Goal: Information Seeking & Learning: Check status

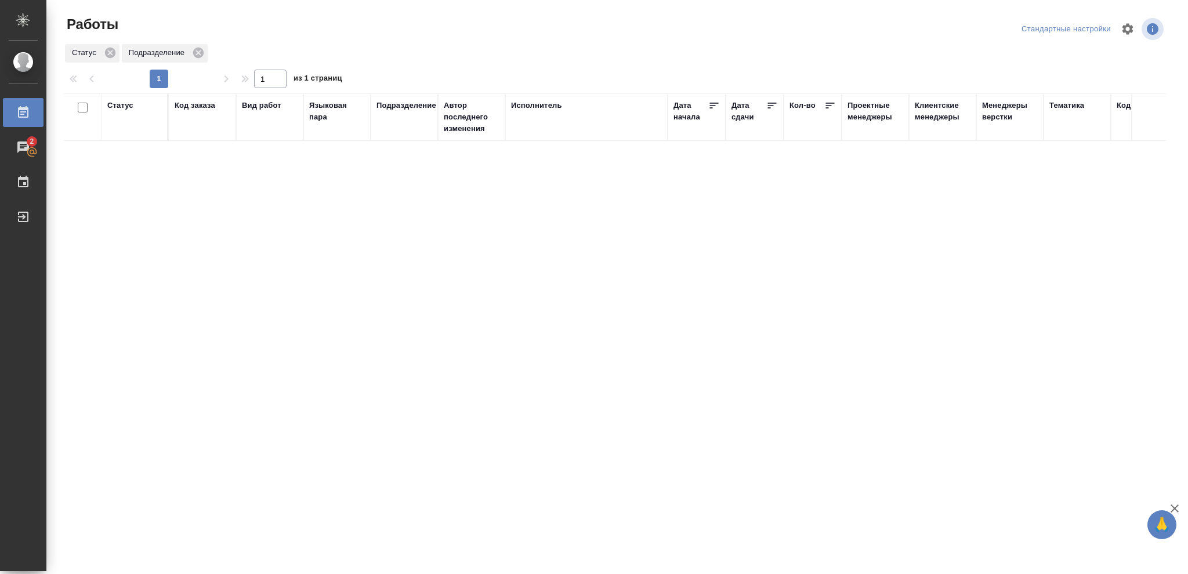
click at [118, 106] on div "Статус" at bounding box center [120, 106] width 26 height 12
click at [127, 138] on icon at bounding box center [129, 135] width 8 height 8
click at [398, 135] on icon at bounding box center [399, 132] width 8 height 8
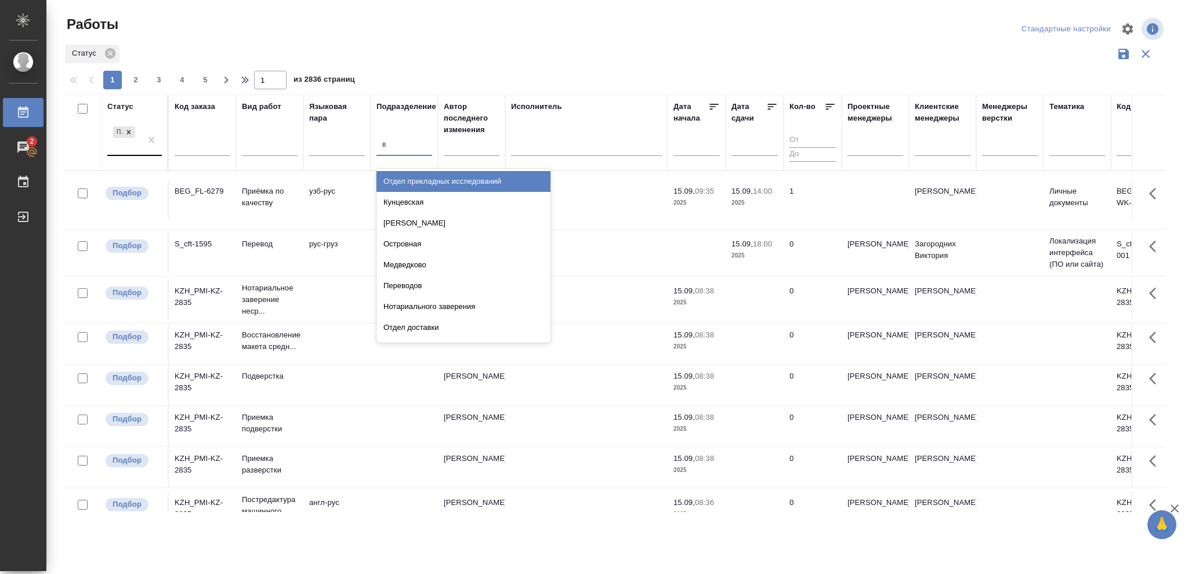
type input "ве"
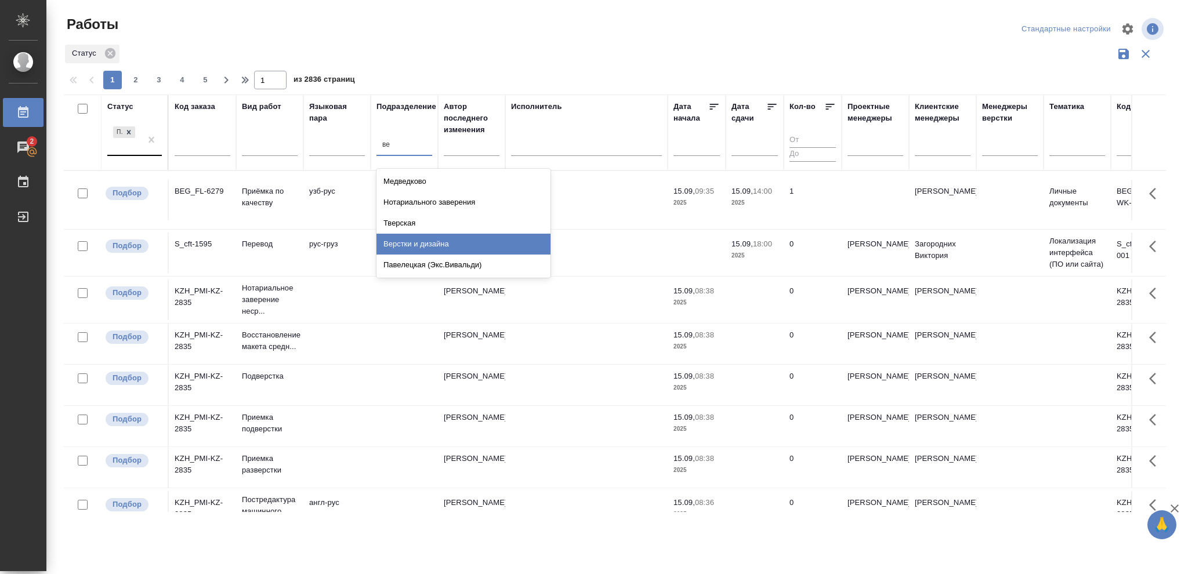
click at [431, 238] on div "Верстки и дизайна" at bounding box center [464, 244] width 174 height 21
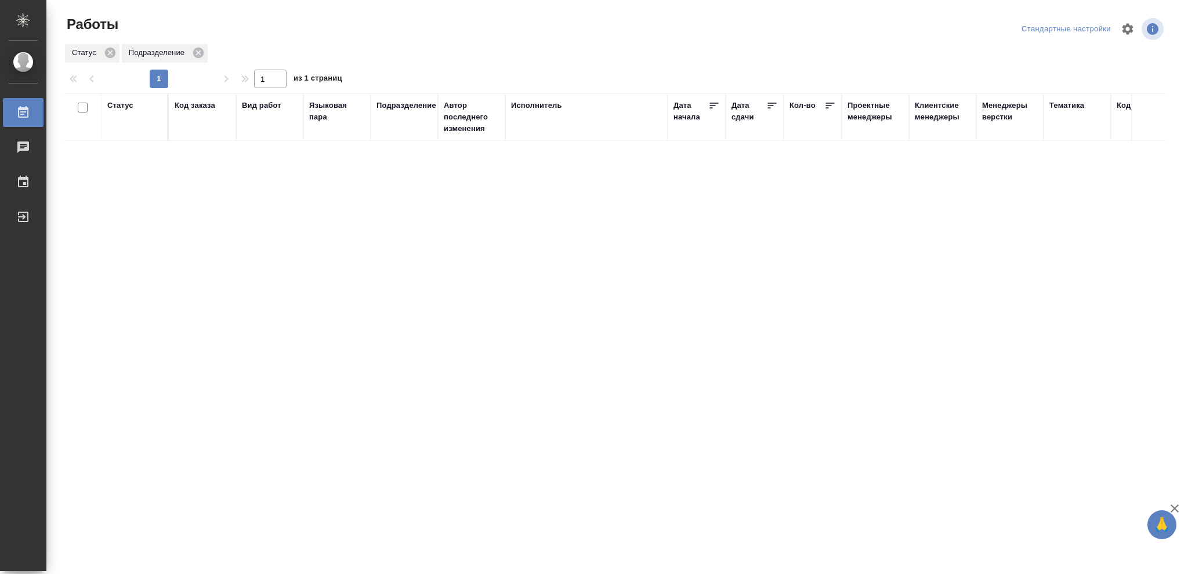
click at [121, 106] on div "Статус" at bounding box center [120, 106] width 26 height 12
click at [129, 139] on icon at bounding box center [129, 135] width 8 height 8
click at [402, 133] on icon at bounding box center [399, 132] width 8 height 8
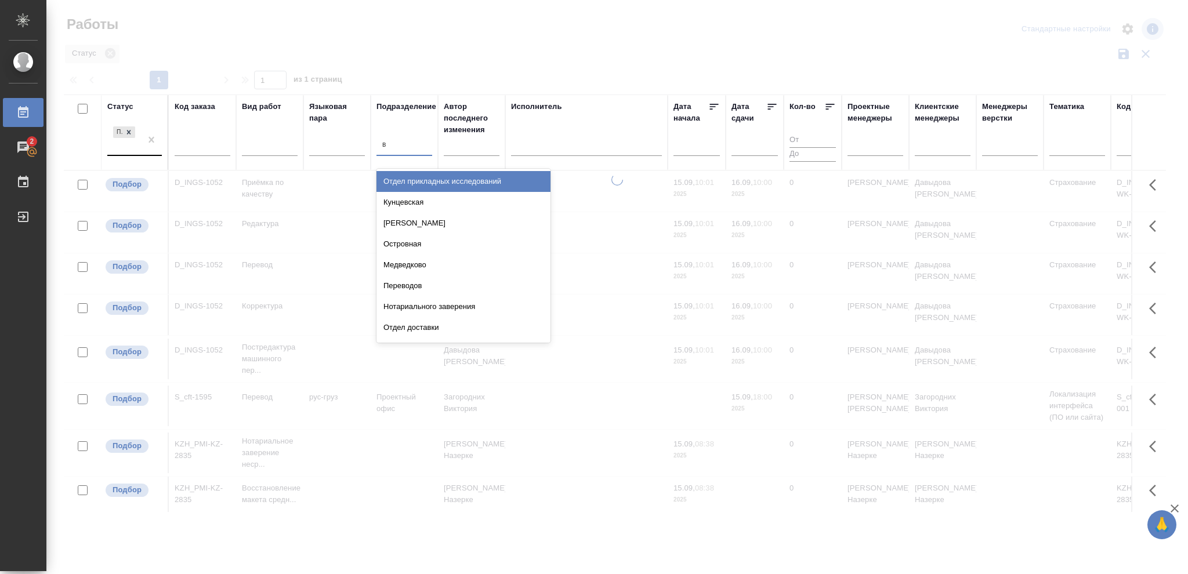
type input "ве"
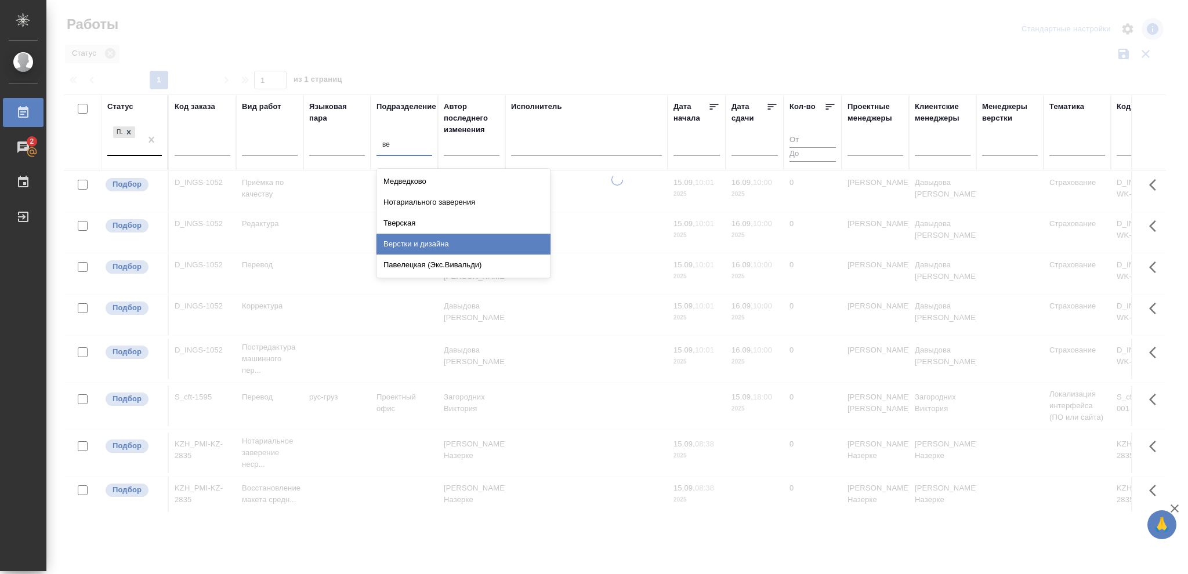
click at [428, 244] on div "Верстки и дизайна" at bounding box center [464, 244] width 174 height 21
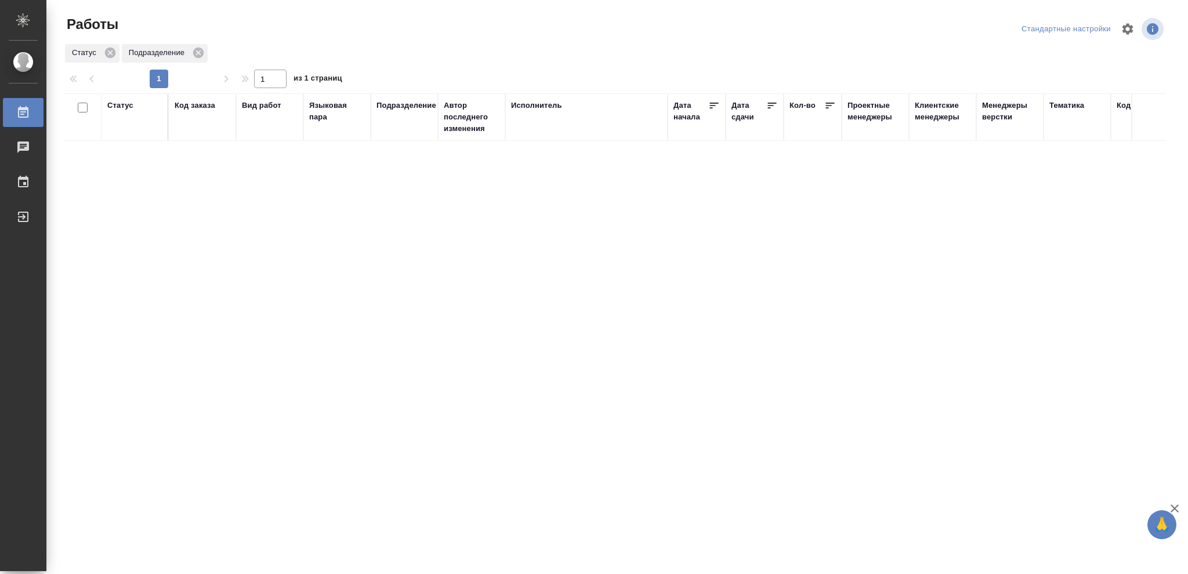
click at [125, 104] on div "Статус" at bounding box center [120, 106] width 26 height 12
click at [131, 136] on icon at bounding box center [129, 135] width 4 height 4
click at [395, 134] on icon at bounding box center [399, 132] width 8 height 8
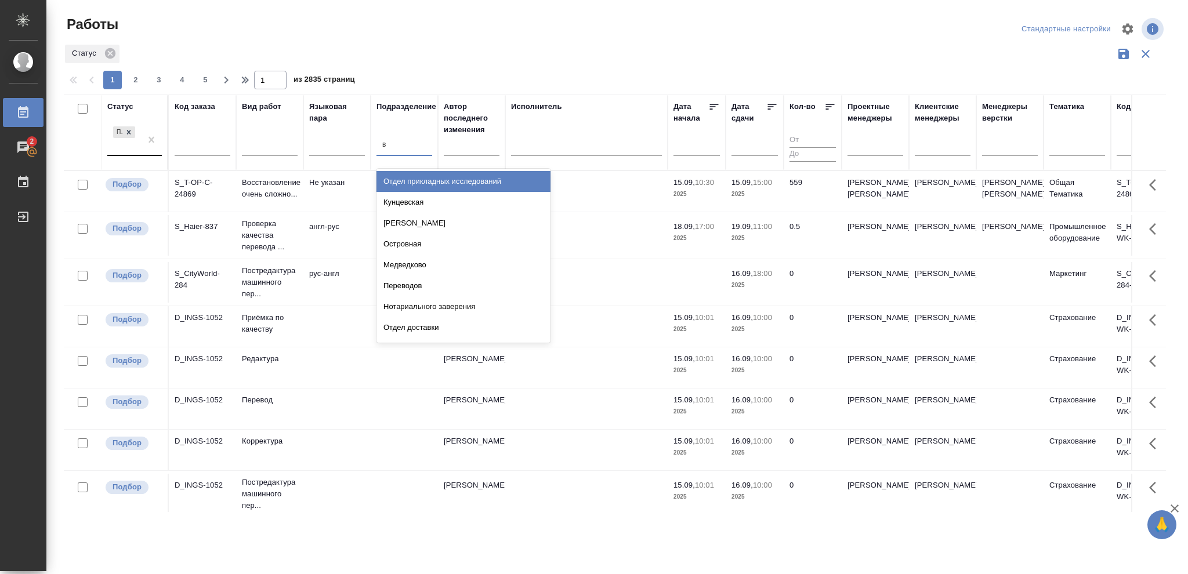
type input "ве"
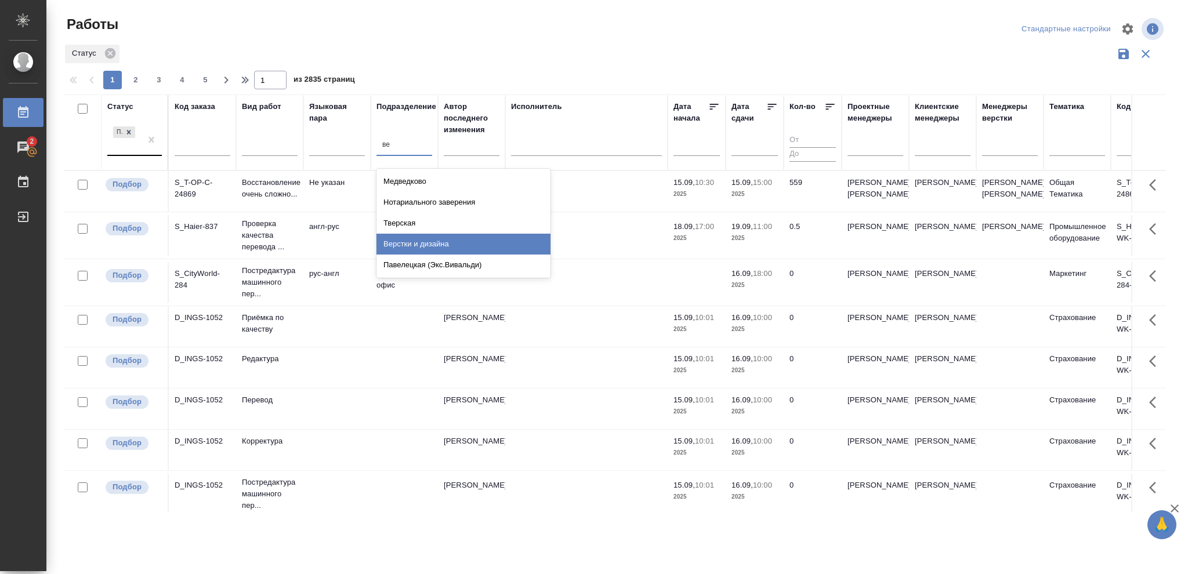
click at [430, 246] on div "Верстки и дизайна" at bounding box center [464, 244] width 174 height 21
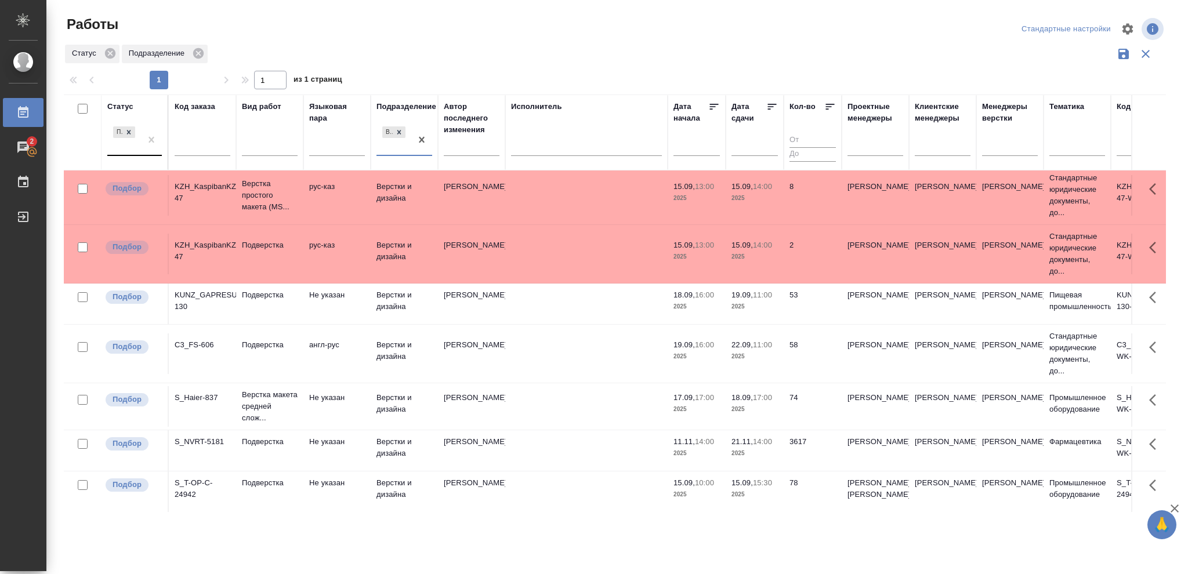
scroll to position [81, 0]
click at [747, 403] on p "2025" at bounding box center [755, 409] width 46 height 12
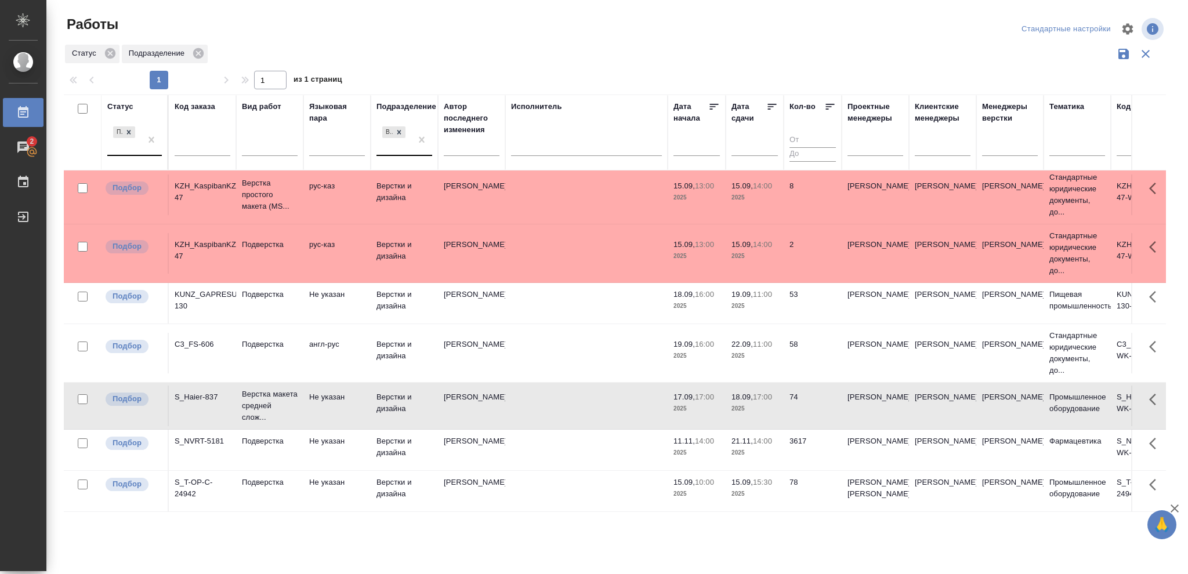
click at [747, 403] on p "2025" at bounding box center [755, 409] width 46 height 12
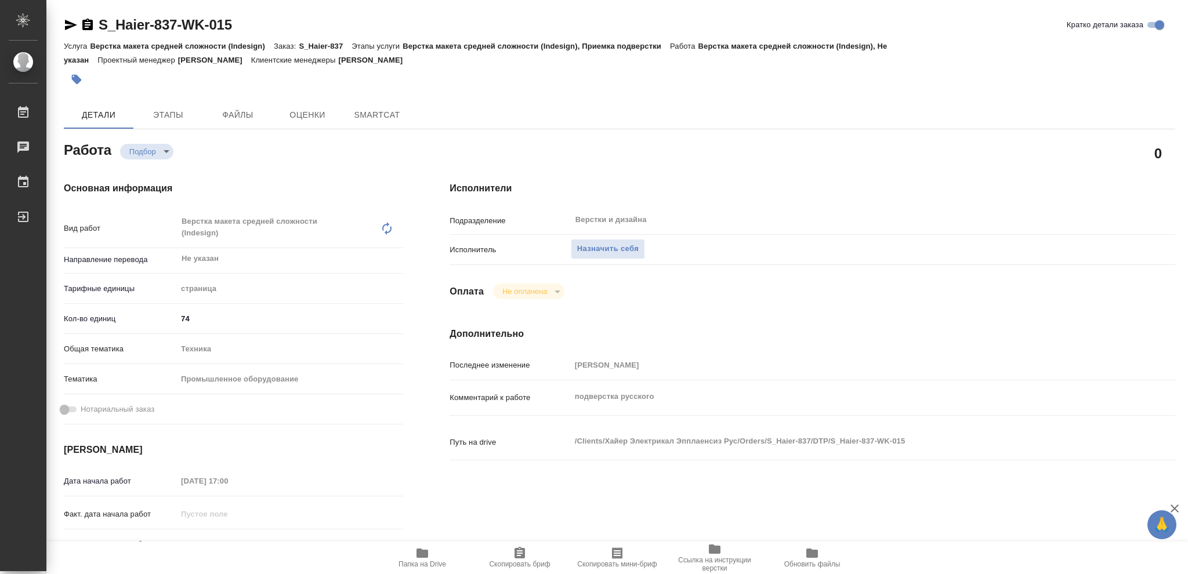
type textarea "x"
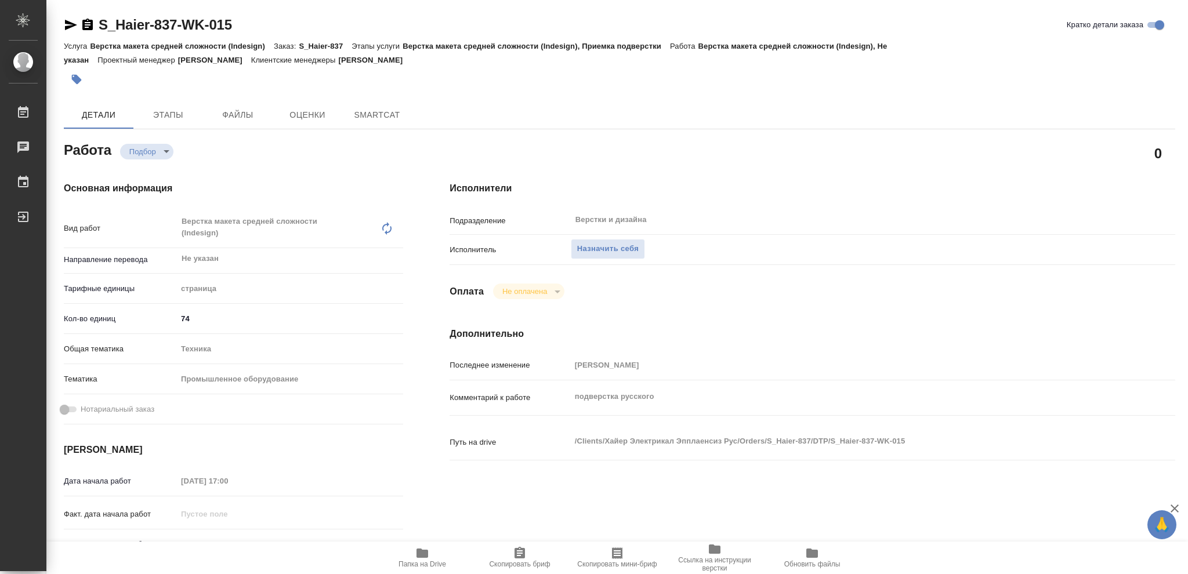
type textarea "x"
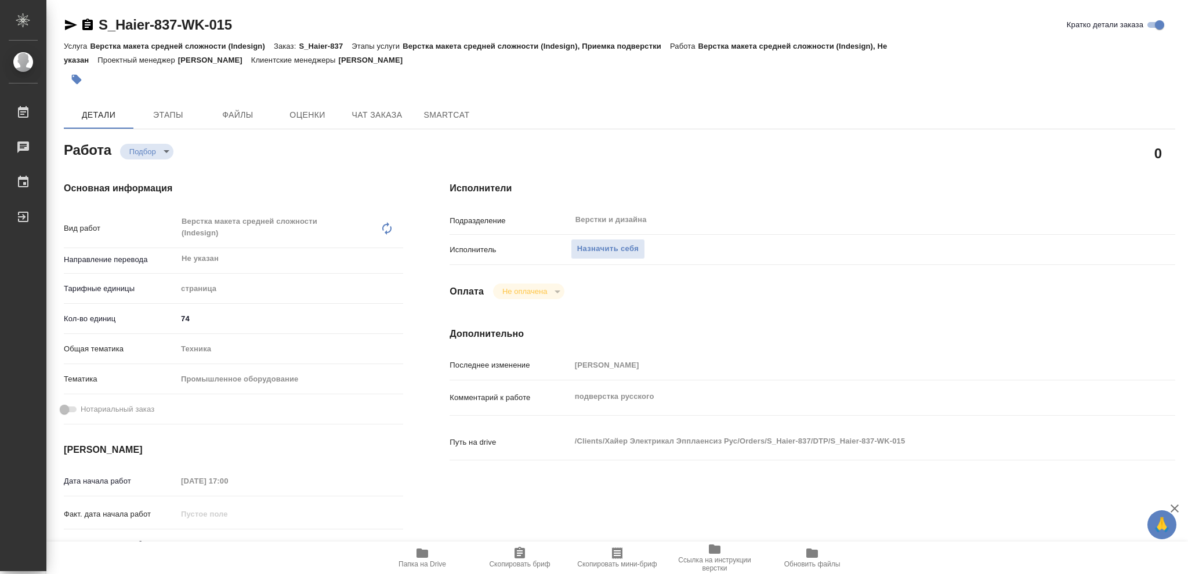
type textarea "x"
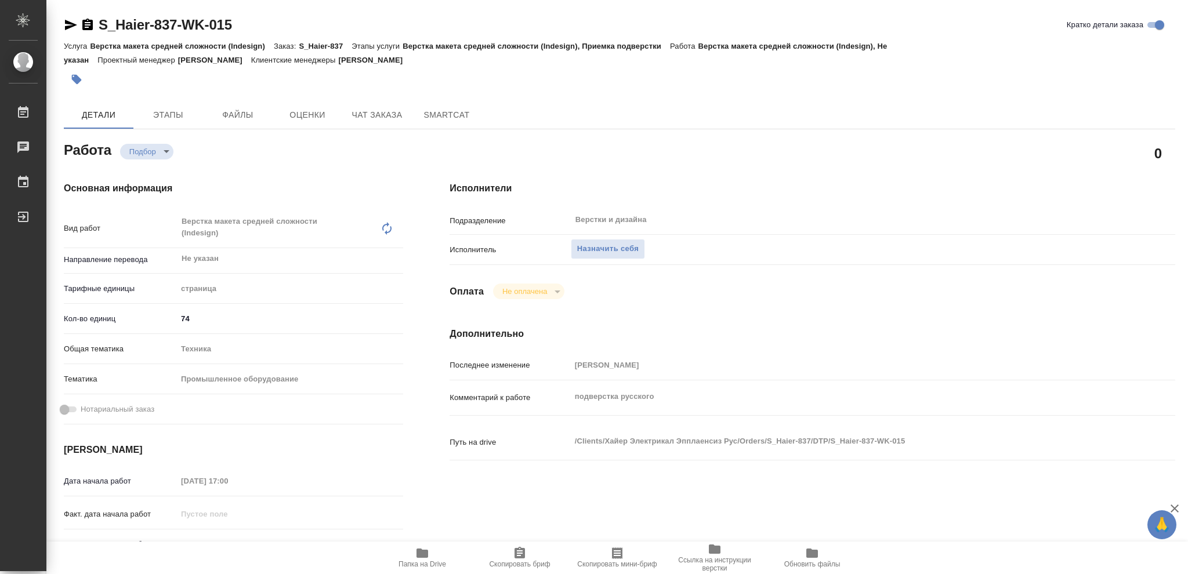
type textarea "x"
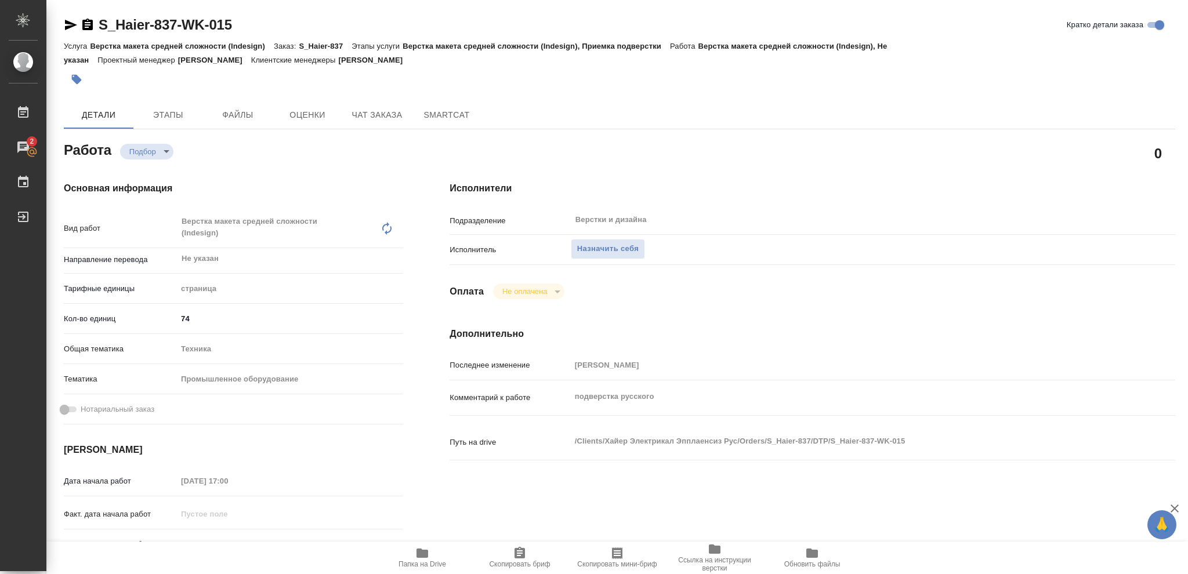
click at [422, 557] on icon "button" at bounding box center [423, 553] width 12 height 9
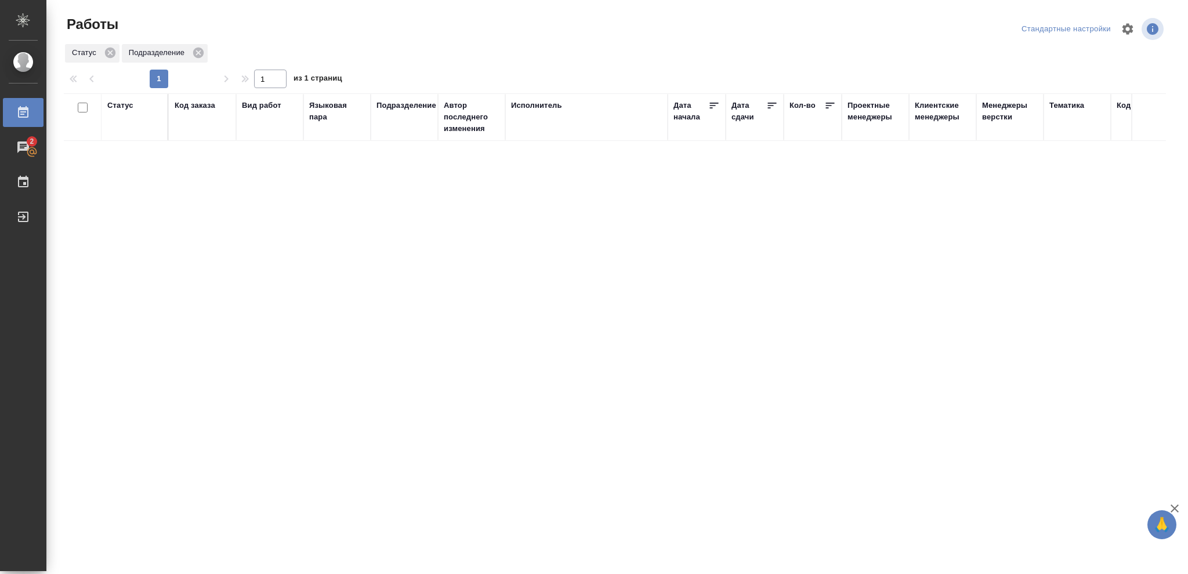
click at [123, 107] on div "Статус" at bounding box center [120, 106] width 26 height 12
click at [128, 138] on icon at bounding box center [129, 135] width 8 height 8
click at [400, 135] on icon at bounding box center [399, 132] width 8 height 8
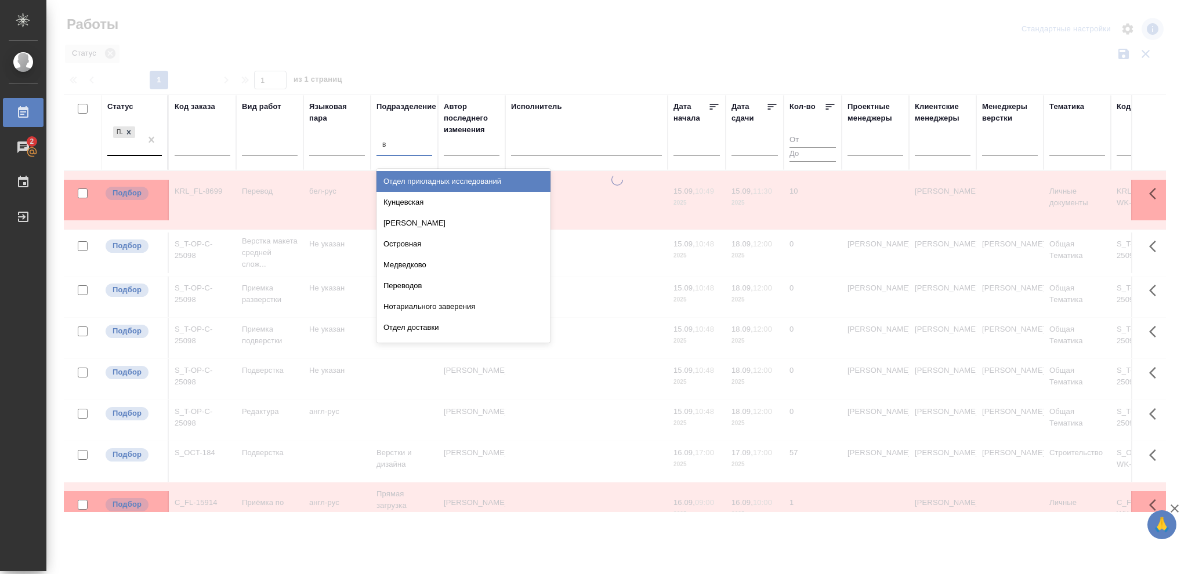
type input "ве"
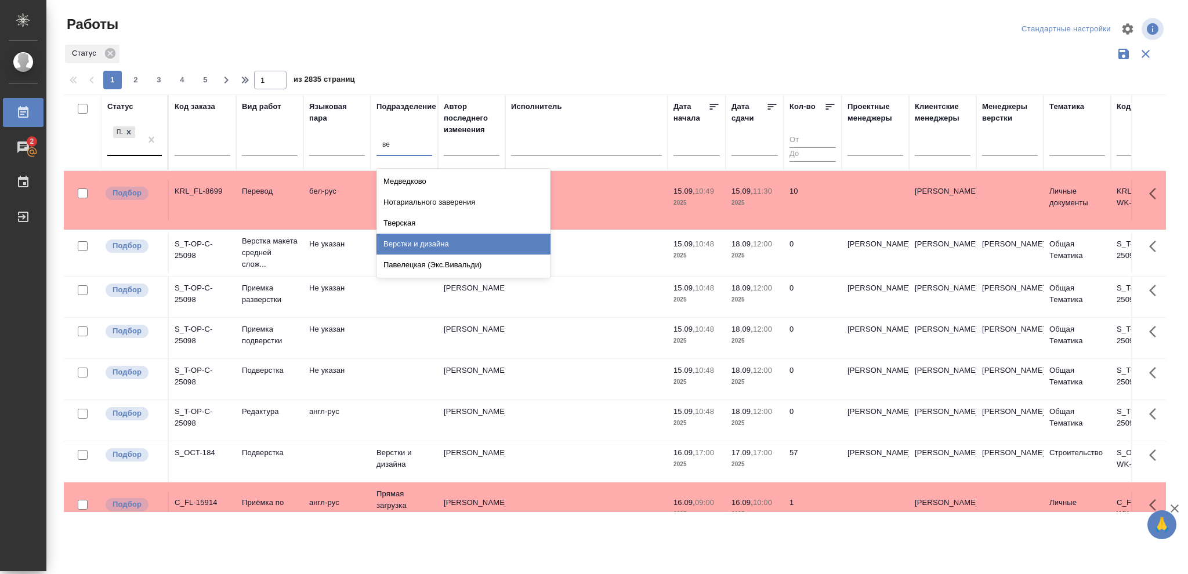
click at [453, 237] on div "Верстки и дизайна" at bounding box center [464, 244] width 174 height 21
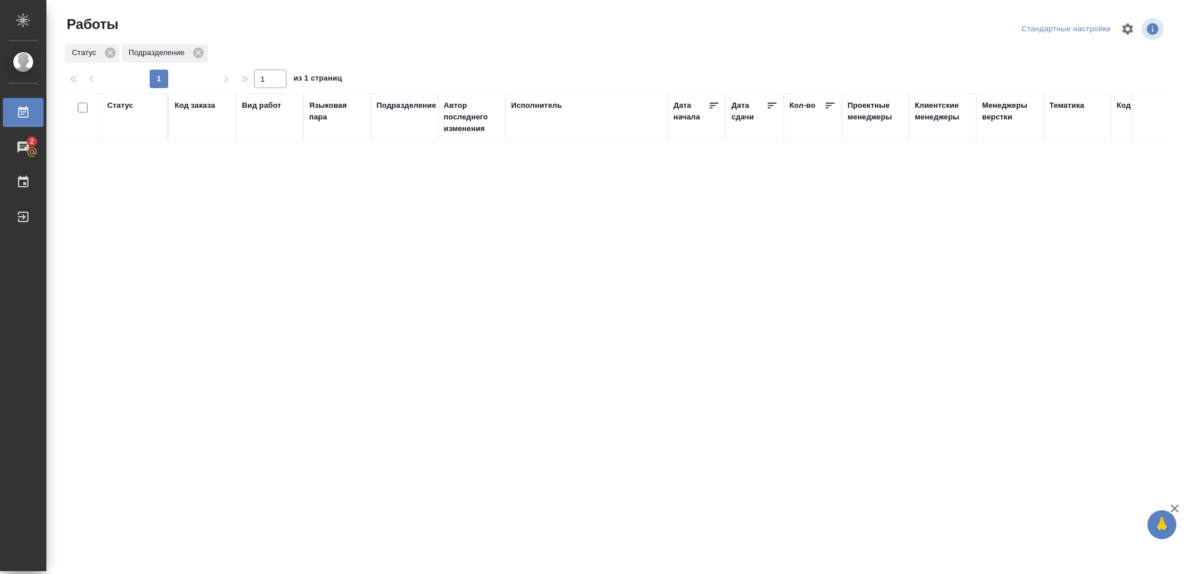
click at [124, 105] on div "Статус" at bounding box center [120, 106] width 26 height 12
click at [128, 138] on icon at bounding box center [129, 135] width 8 height 8
drag, startPoint x: 396, startPoint y: 133, endPoint x: 428, endPoint y: 147, distance: 34.8
click at [396, 133] on icon at bounding box center [399, 132] width 8 height 8
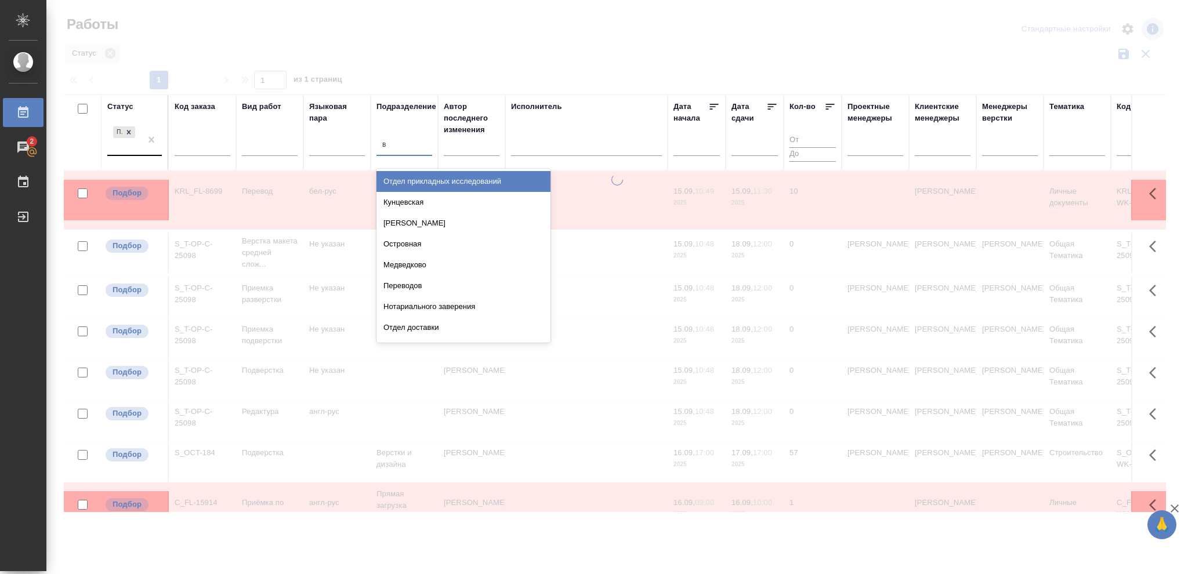
type input "ве"
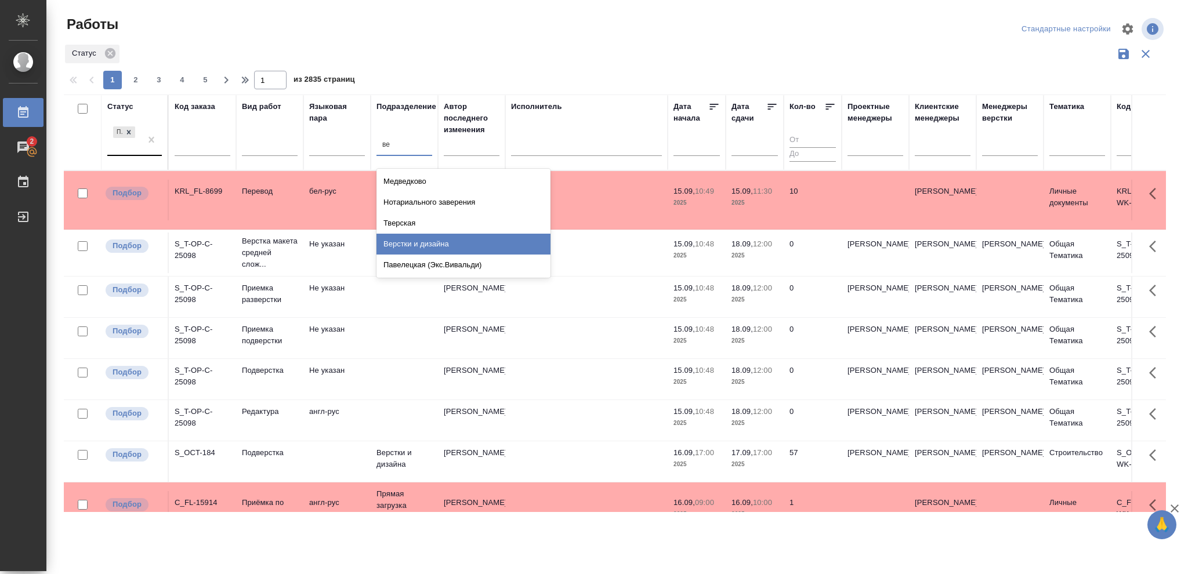
click at [450, 247] on div "Верстки и дизайна" at bounding box center [464, 244] width 174 height 21
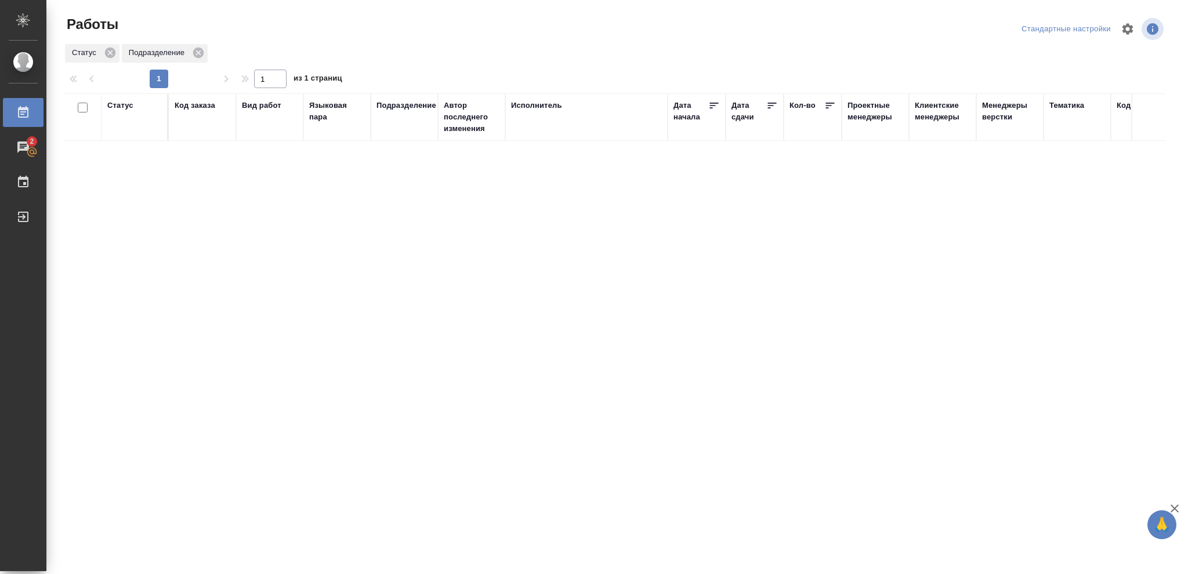
click at [120, 109] on div "Статус" at bounding box center [120, 106] width 26 height 12
click at [126, 135] on icon at bounding box center [129, 135] width 8 height 8
click at [397, 134] on icon at bounding box center [399, 132] width 4 height 4
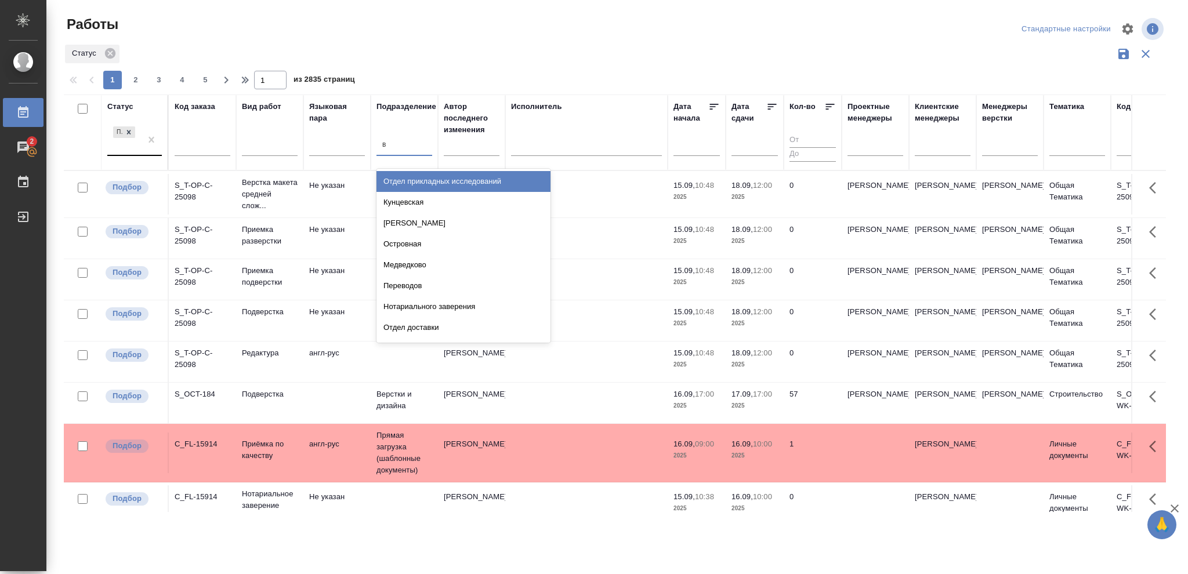
type input "ве"
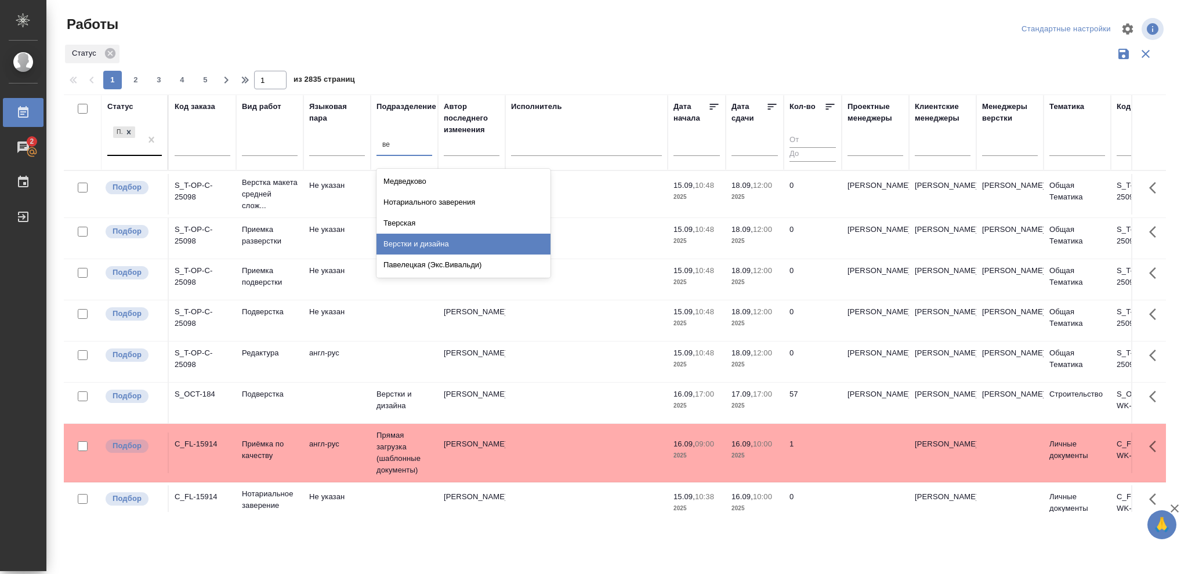
click at [431, 240] on div "Верстки и дизайна" at bounding box center [464, 244] width 174 height 21
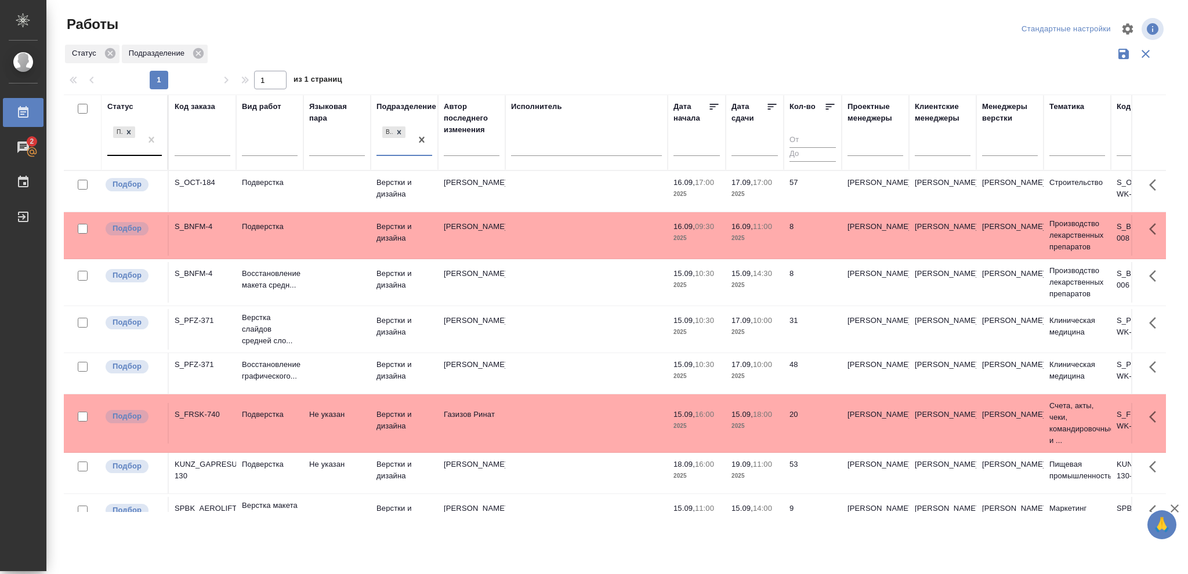
click at [760, 375] on p "2025" at bounding box center [755, 377] width 46 height 12
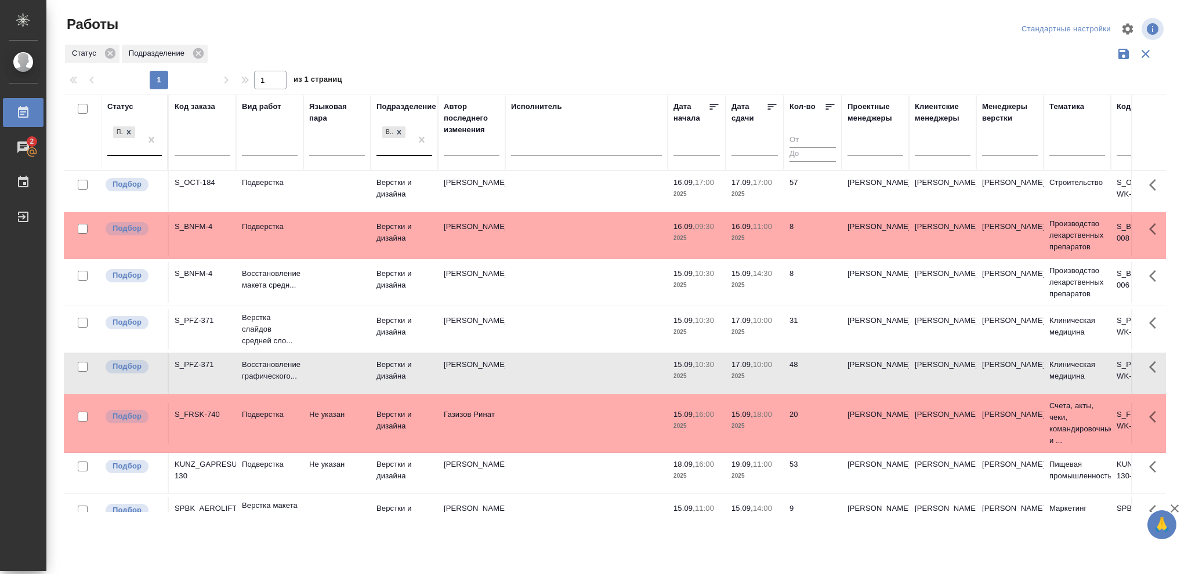
click at [760, 375] on p "2025" at bounding box center [755, 377] width 46 height 12
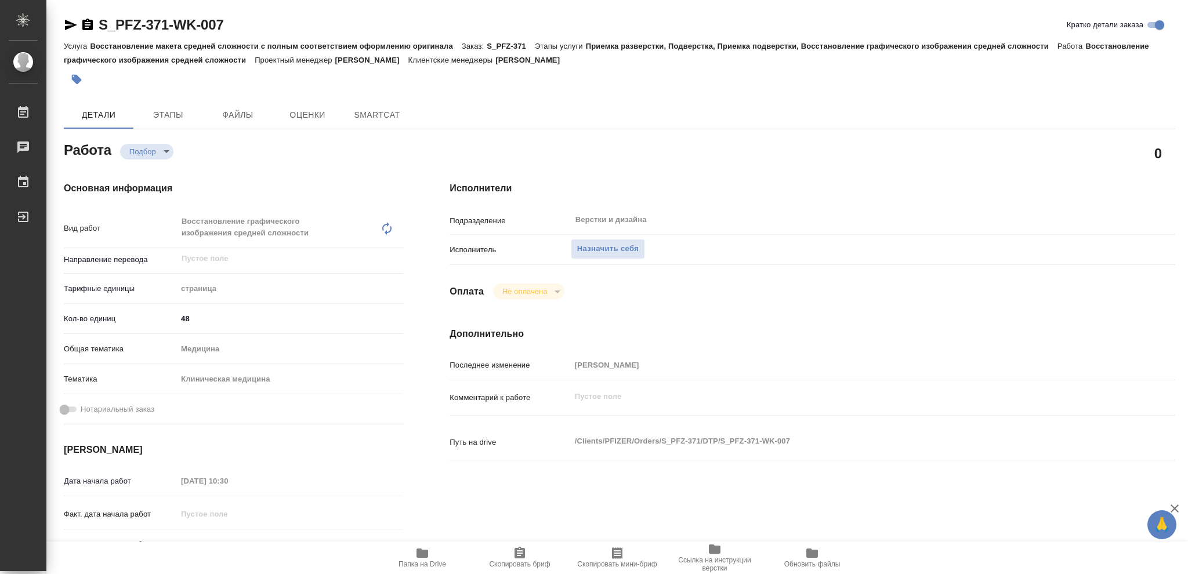
type textarea "x"
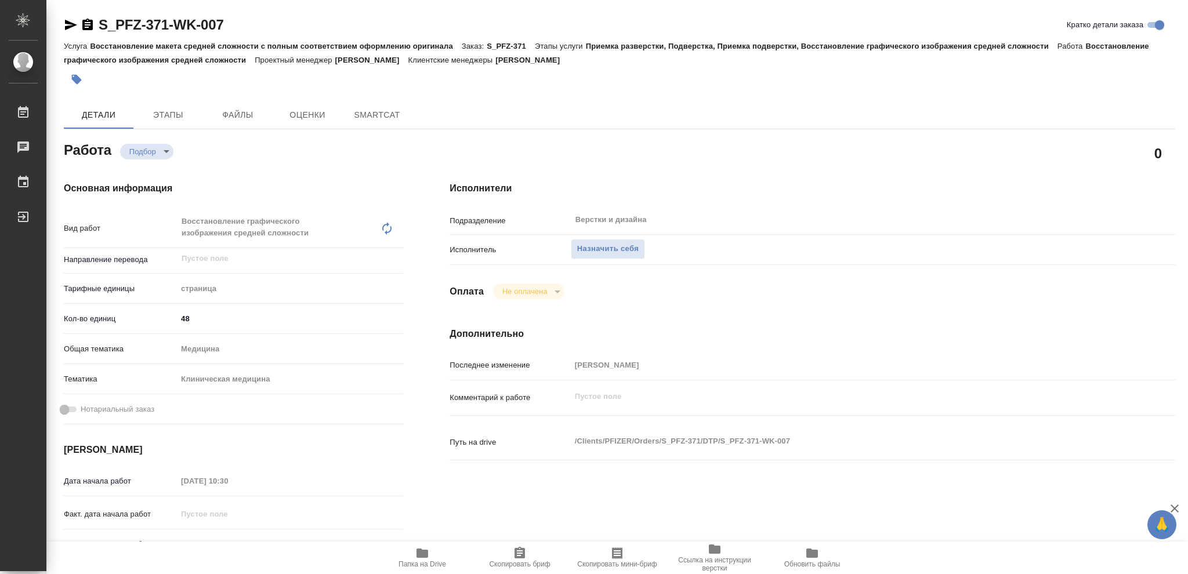
type textarea "x"
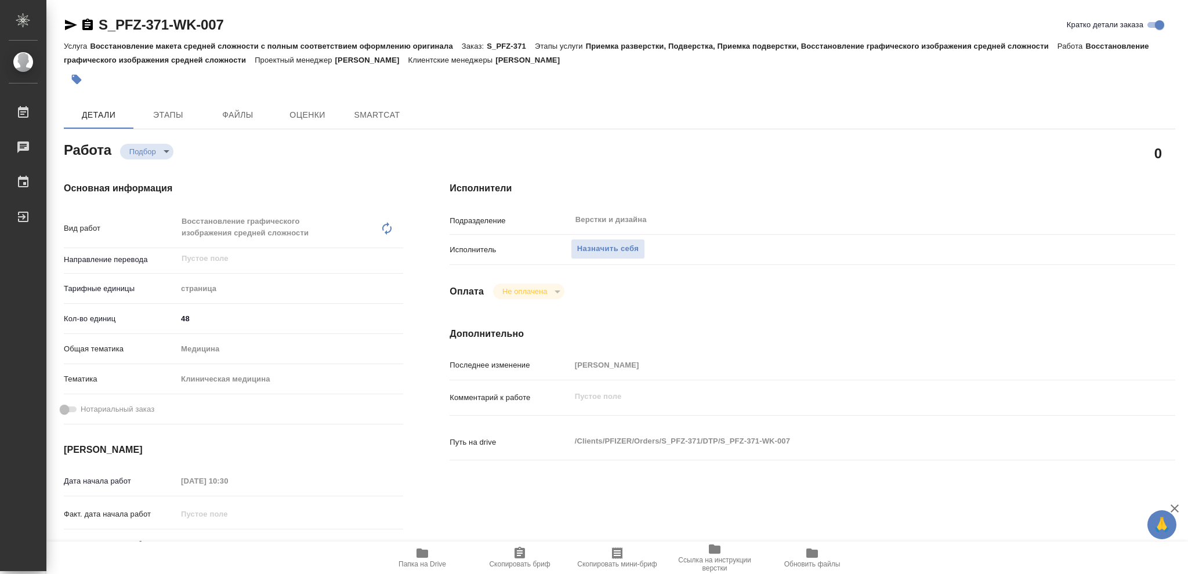
type textarea "x"
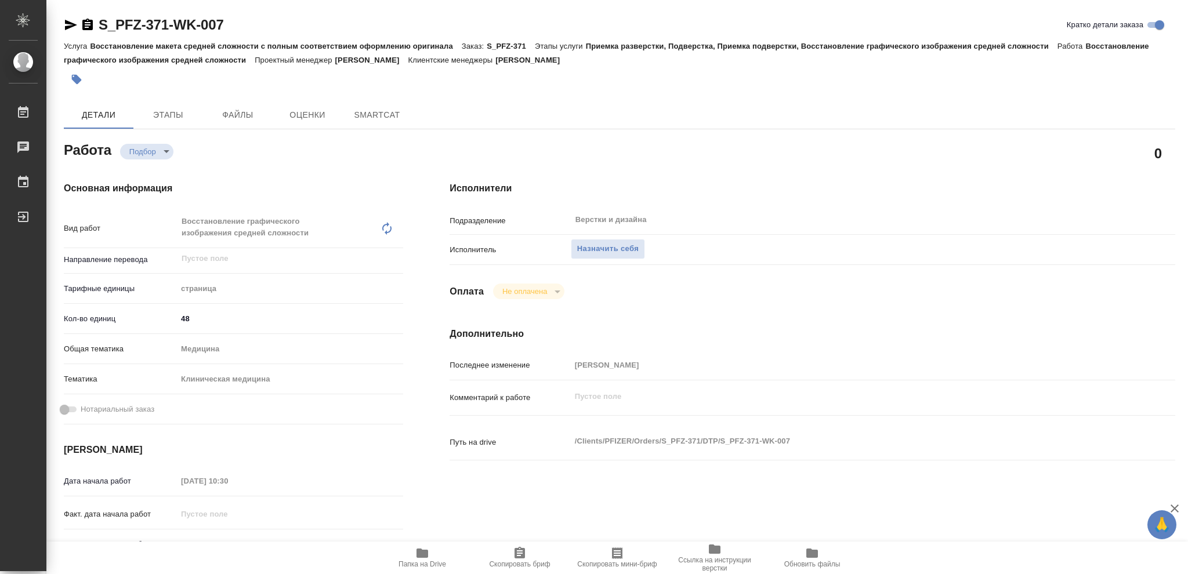
type textarea "x"
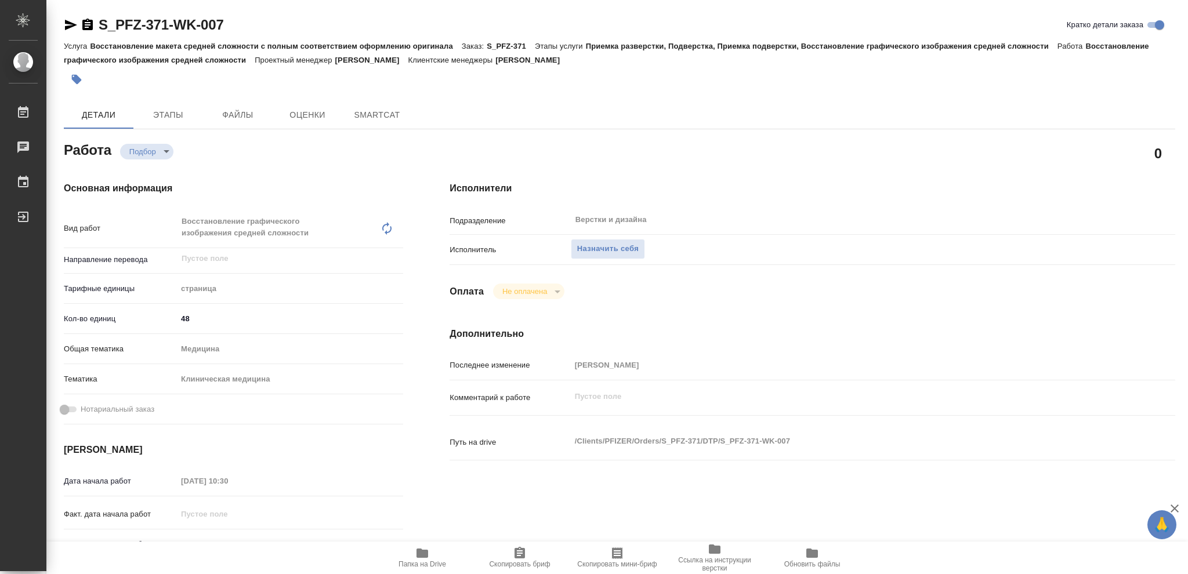
type textarea "x"
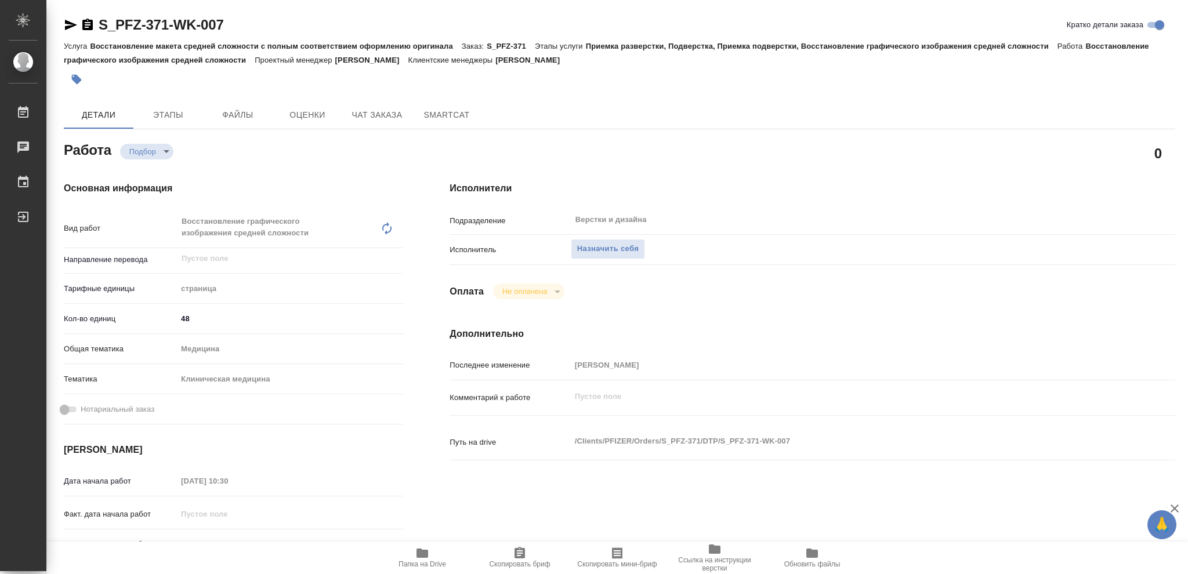
type textarea "x"
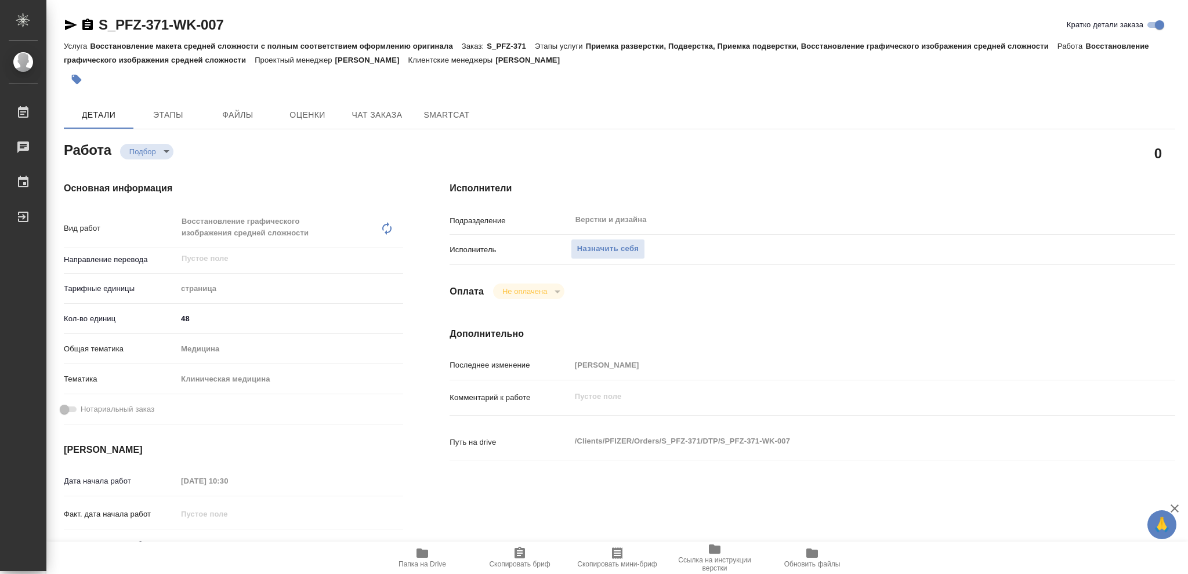
type textarea "x"
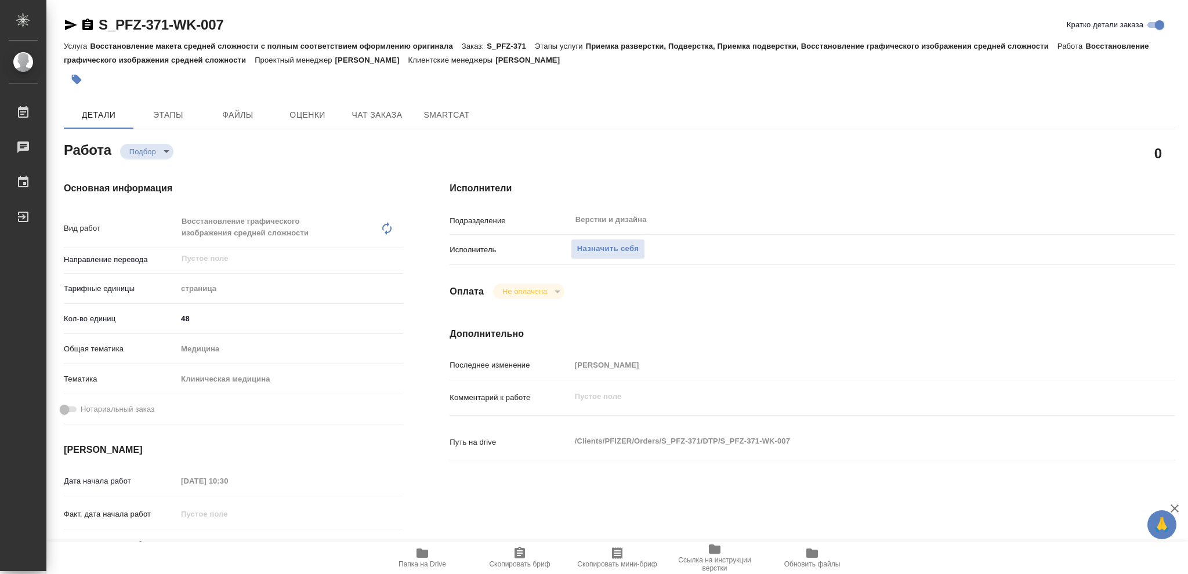
click at [424, 555] on icon "button" at bounding box center [423, 553] width 12 height 9
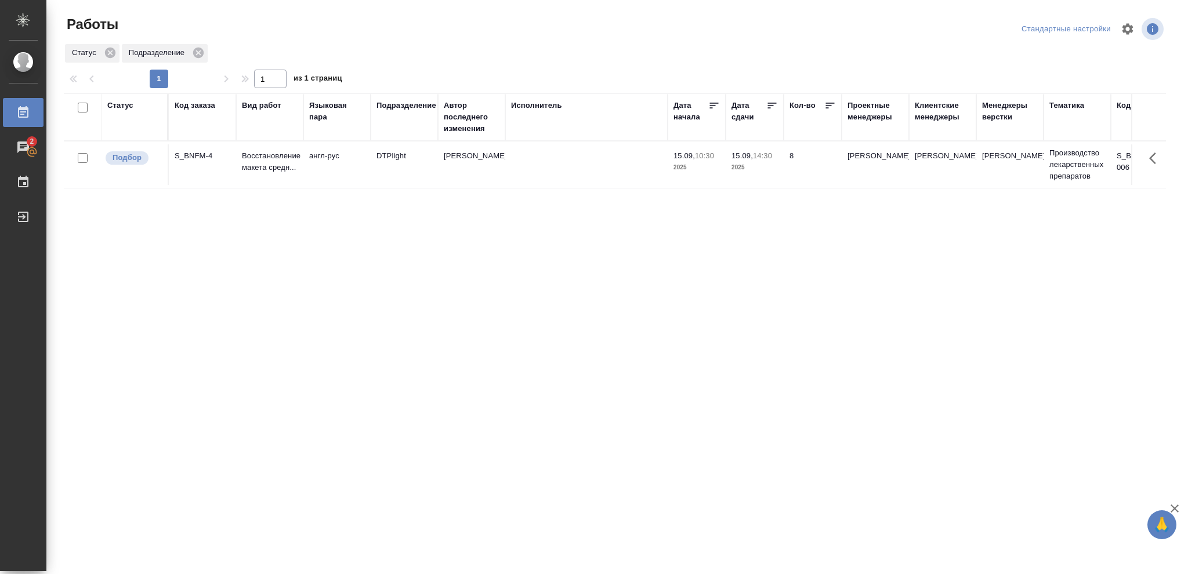
click at [723, 167] on td "15.09, 10:30 2025" at bounding box center [697, 164] width 58 height 41
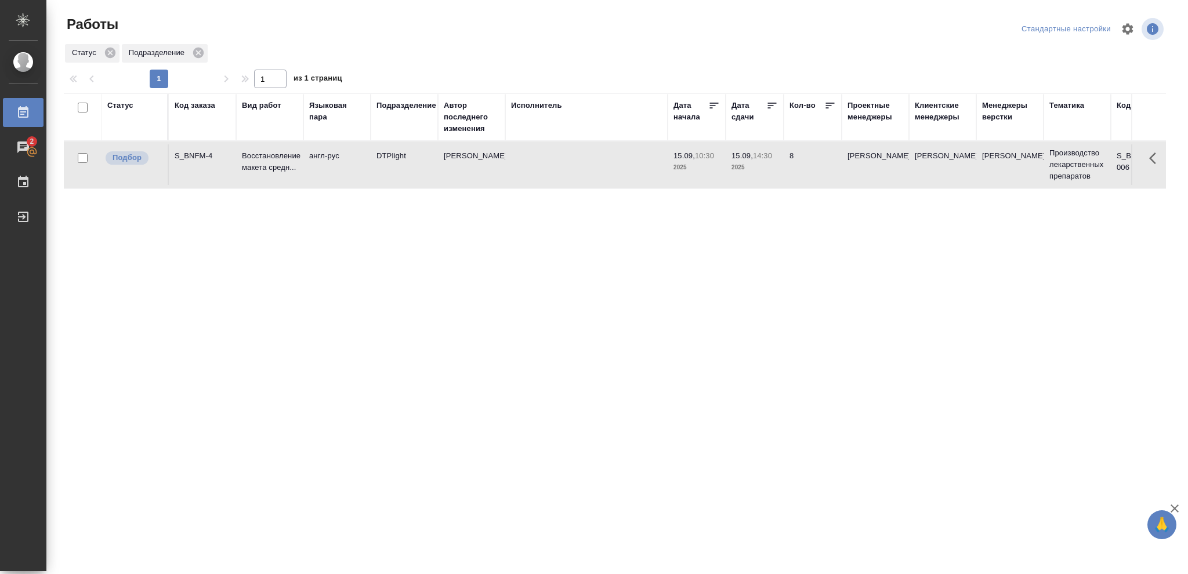
click at [723, 167] on td "15.09, 10:30 2025" at bounding box center [697, 164] width 58 height 41
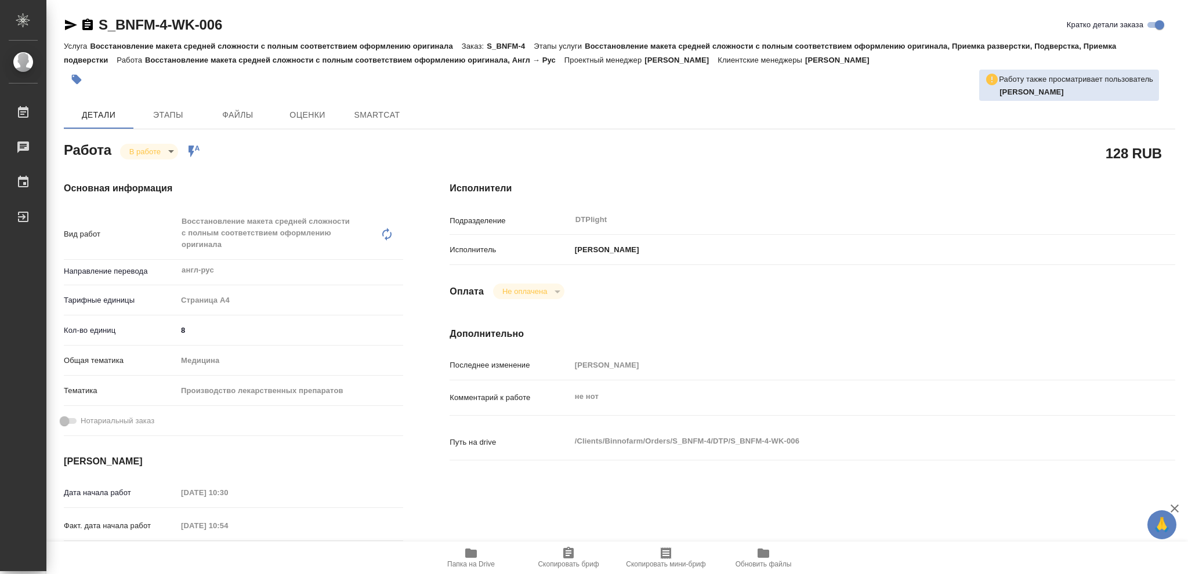
type textarea "x"
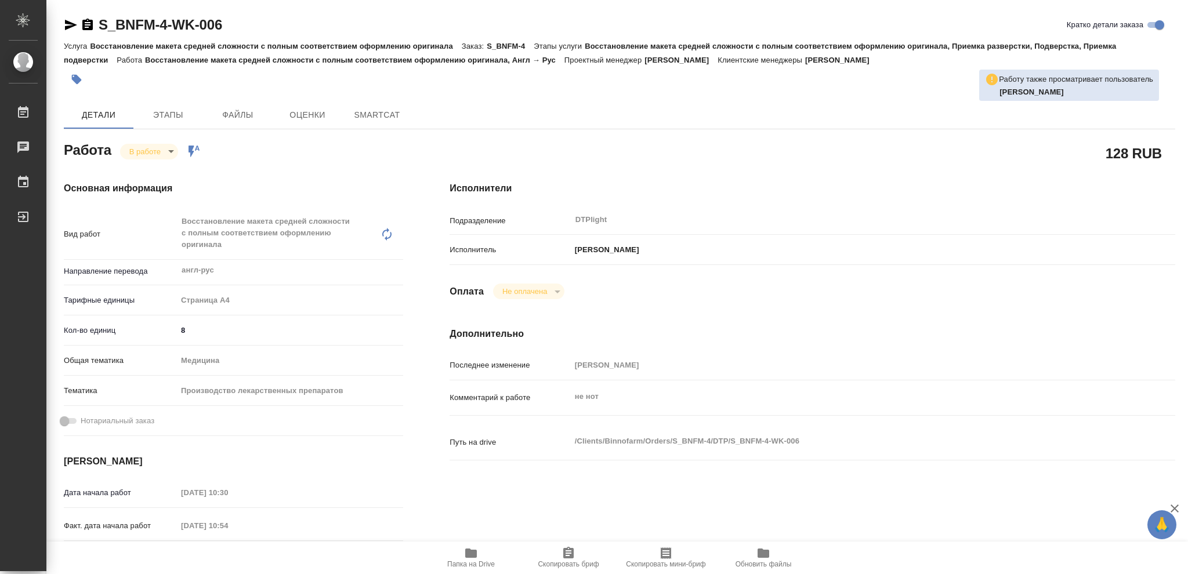
type textarea "x"
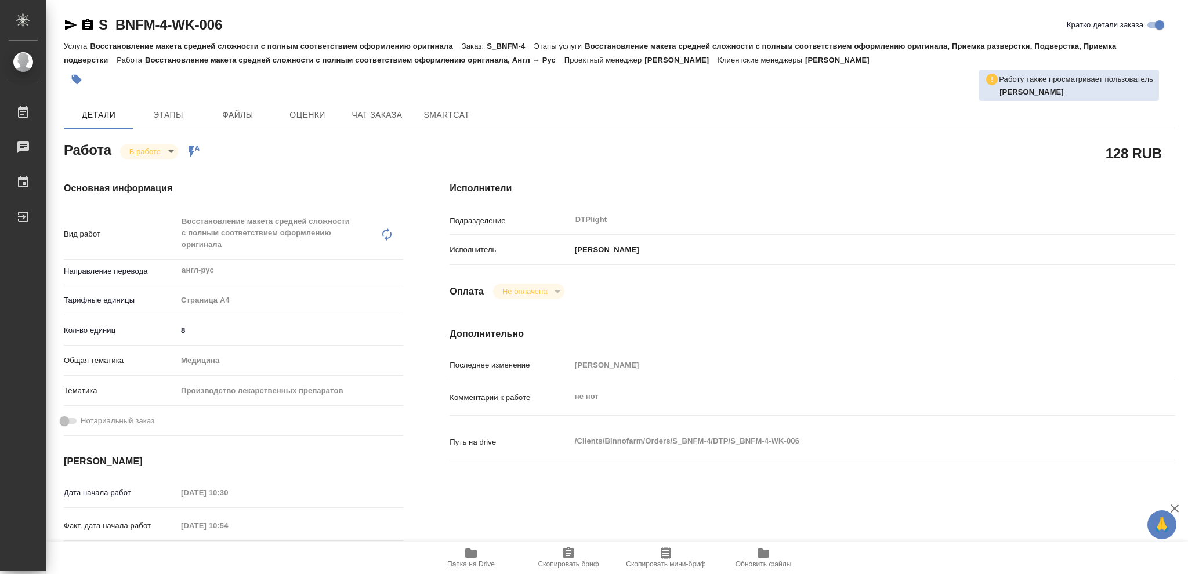
type textarea "x"
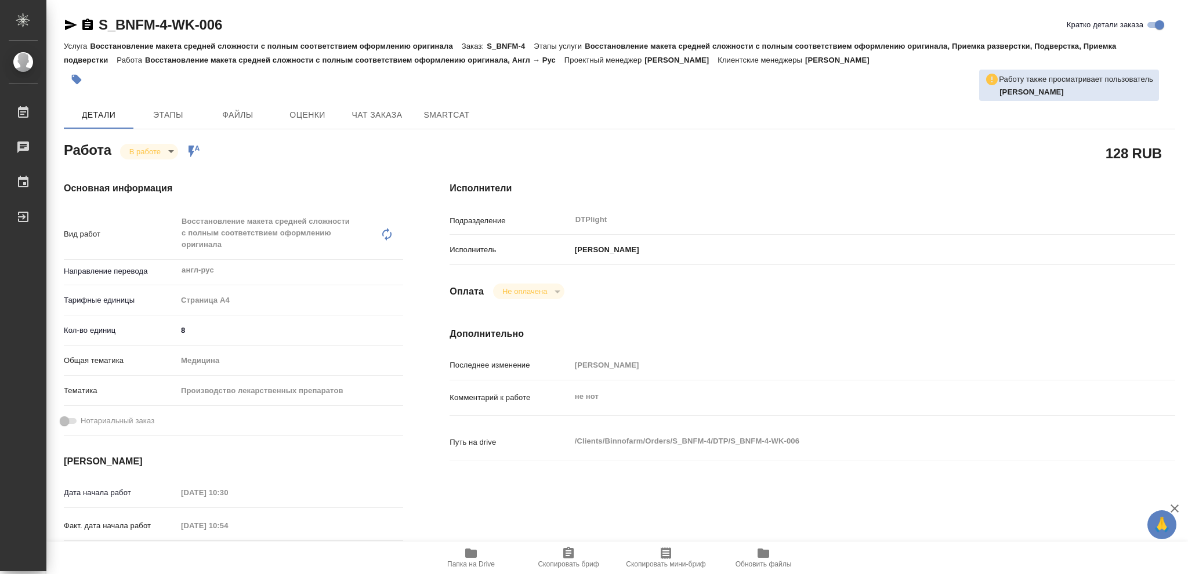
type textarea "x"
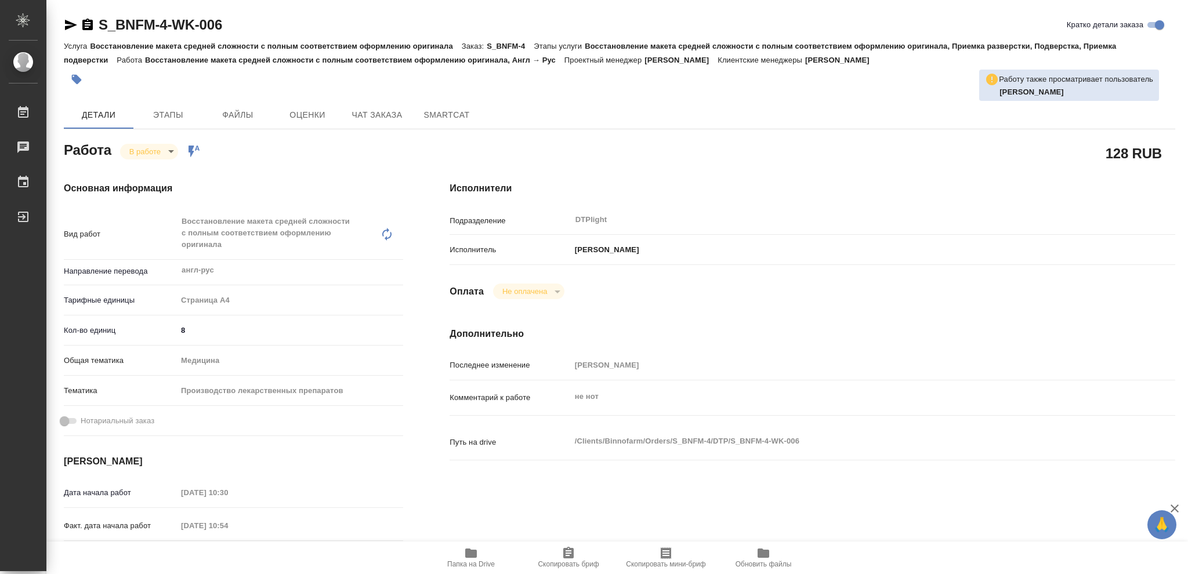
click at [469, 549] on icon "button" at bounding box center [471, 554] width 14 height 14
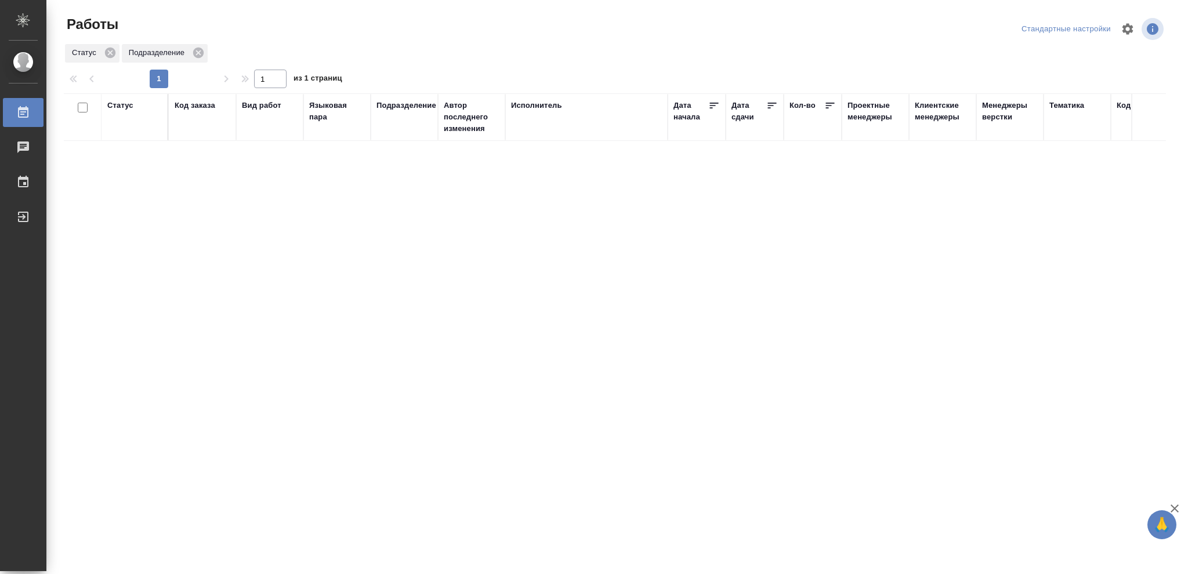
click at [124, 109] on div "Статус" at bounding box center [120, 106] width 26 height 12
click at [129, 135] on icon at bounding box center [129, 135] width 4 height 4
click at [401, 134] on icon at bounding box center [399, 132] width 8 height 8
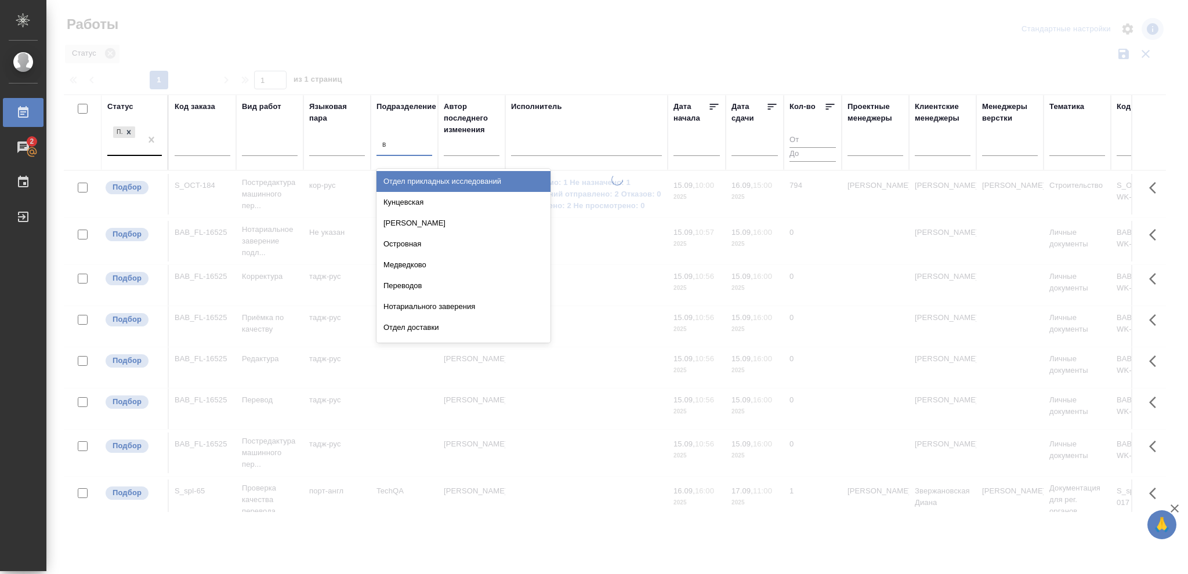
type input "ве"
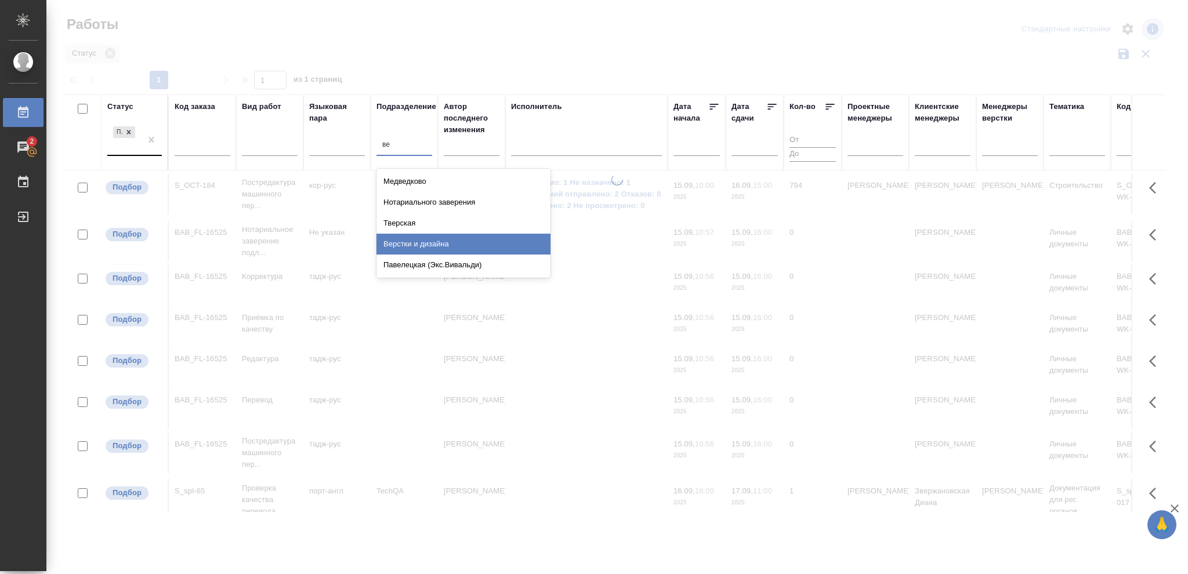
click at [428, 241] on div "Верстки и дизайна" at bounding box center [464, 244] width 174 height 21
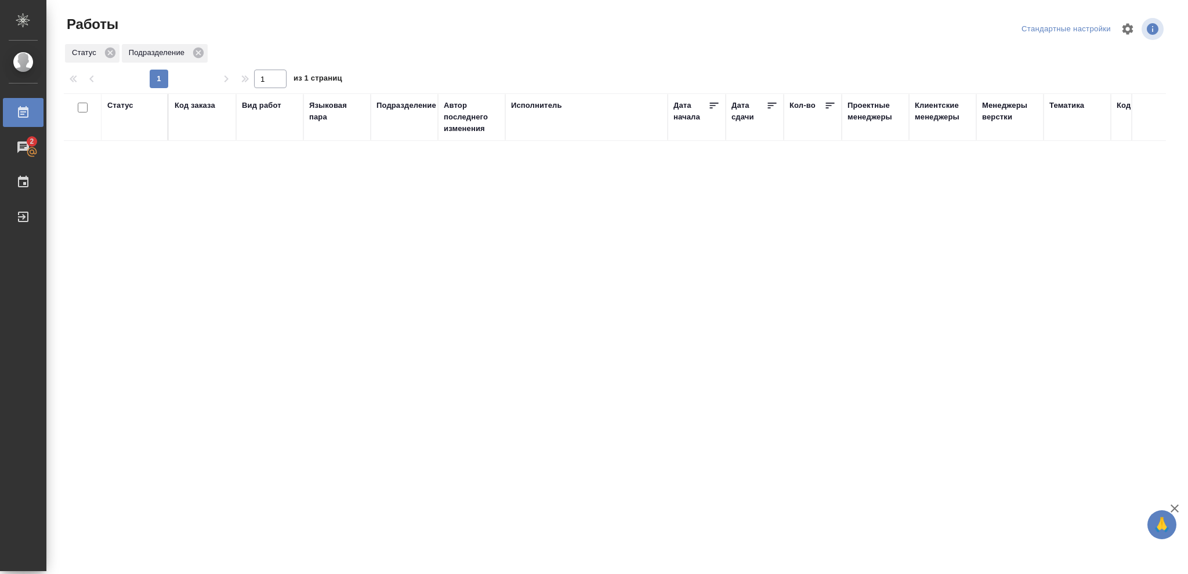
click at [121, 104] on div "Статус" at bounding box center [120, 106] width 26 height 12
click at [130, 138] on icon at bounding box center [129, 135] width 8 height 8
click at [397, 132] on icon at bounding box center [399, 132] width 8 height 8
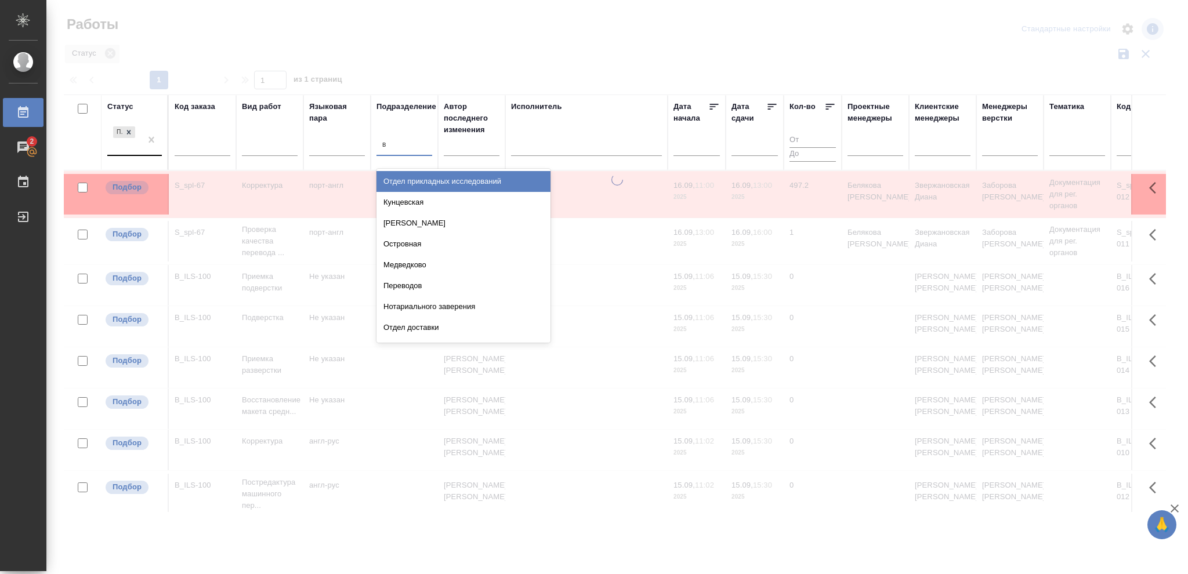
type input "ве"
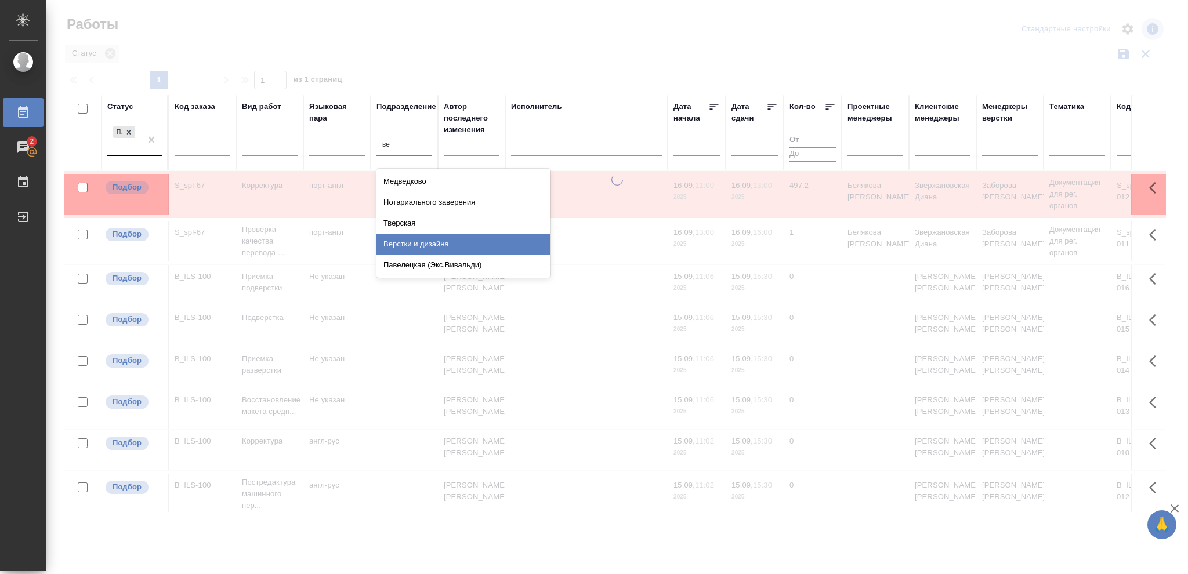
click at [450, 239] on div "Верстки и дизайна" at bounding box center [464, 244] width 174 height 21
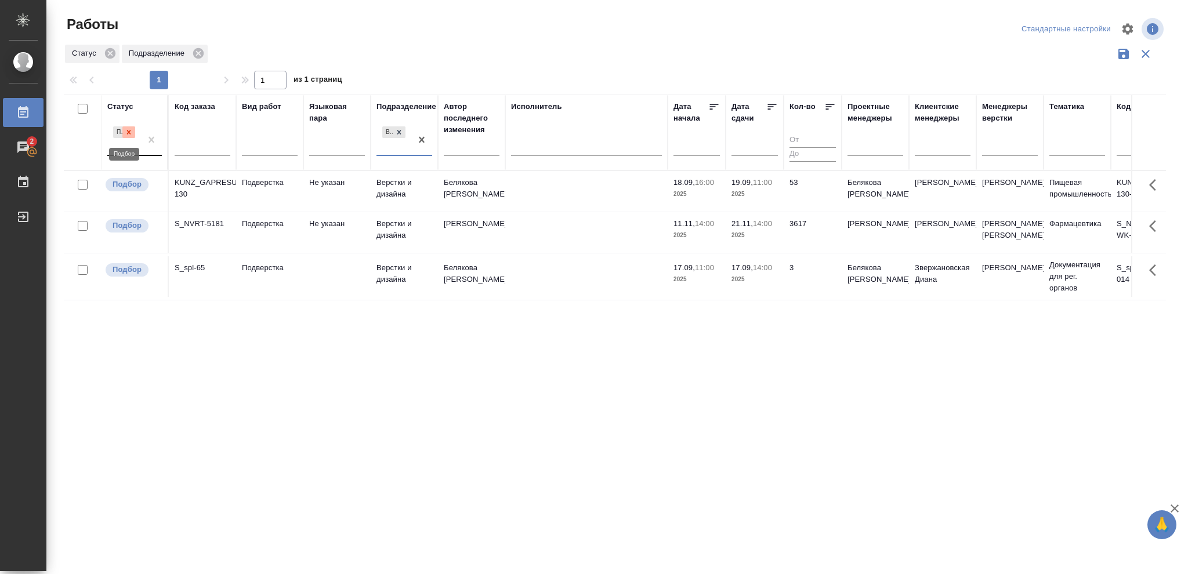
click at [127, 131] on icon at bounding box center [129, 132] width 8 height 8
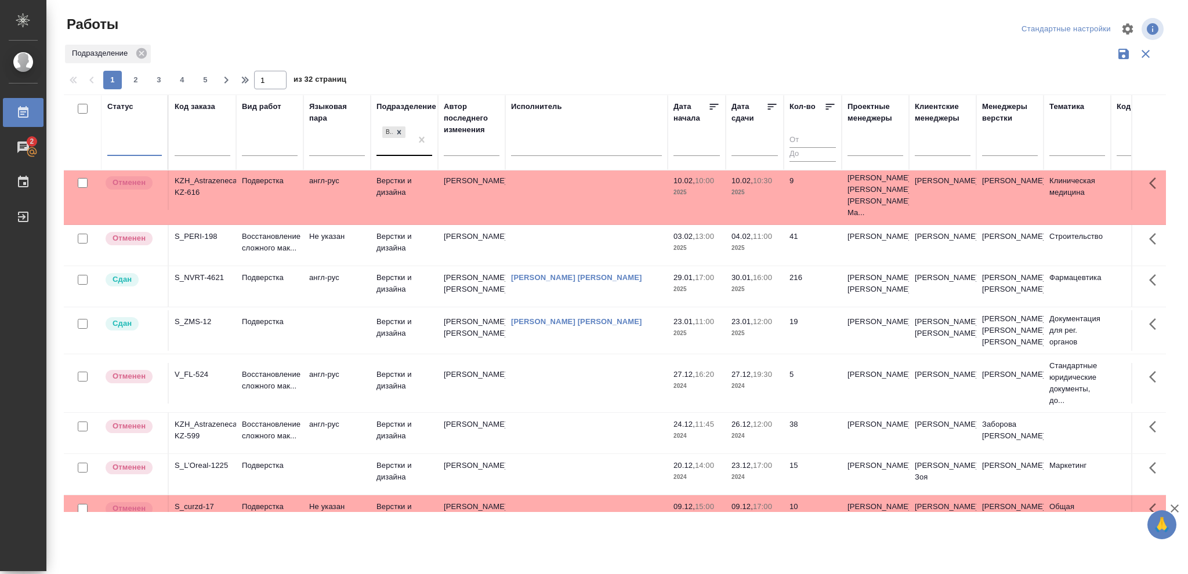
scroll to position [448, 0]
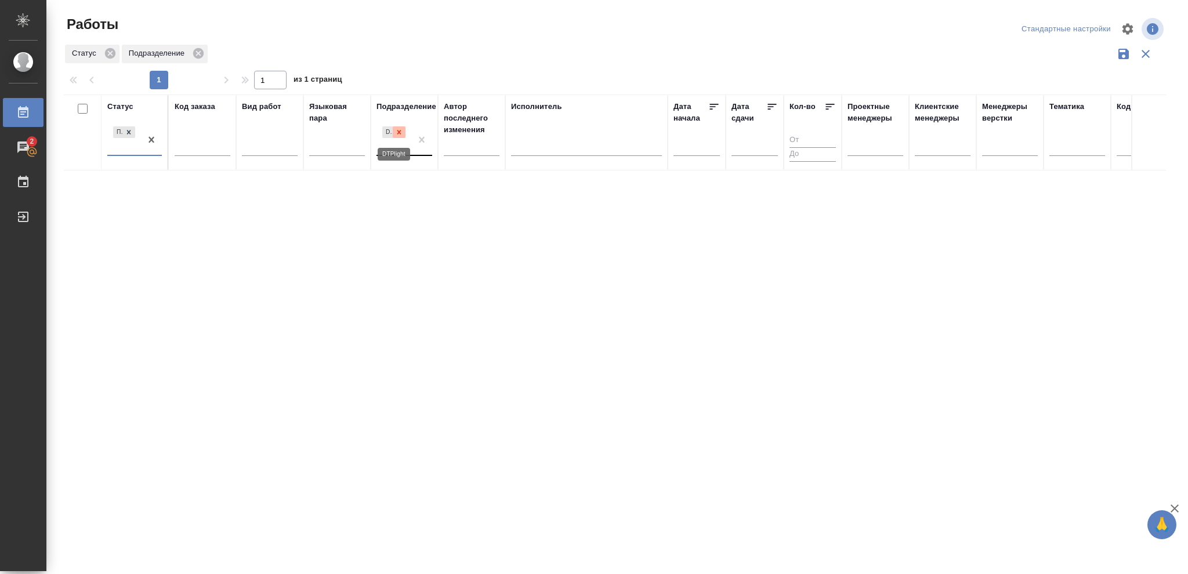
click at [399, 133] on icon at bounding box center [399, 132] width 4 height 4
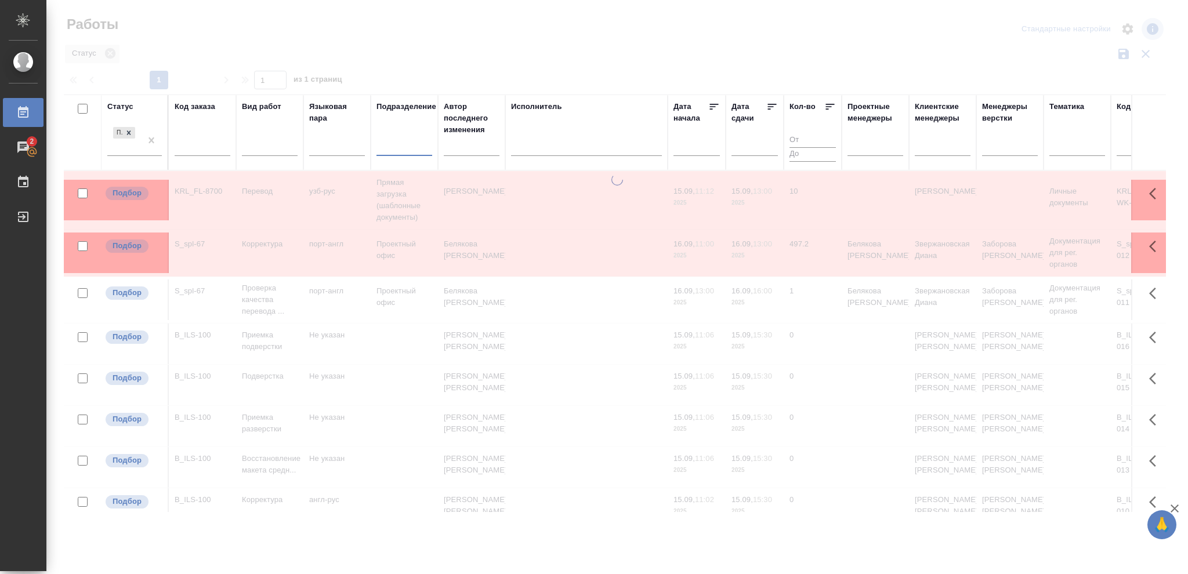
click at [399, 144] on div at bounding box center [405, 144] width 56 height 17
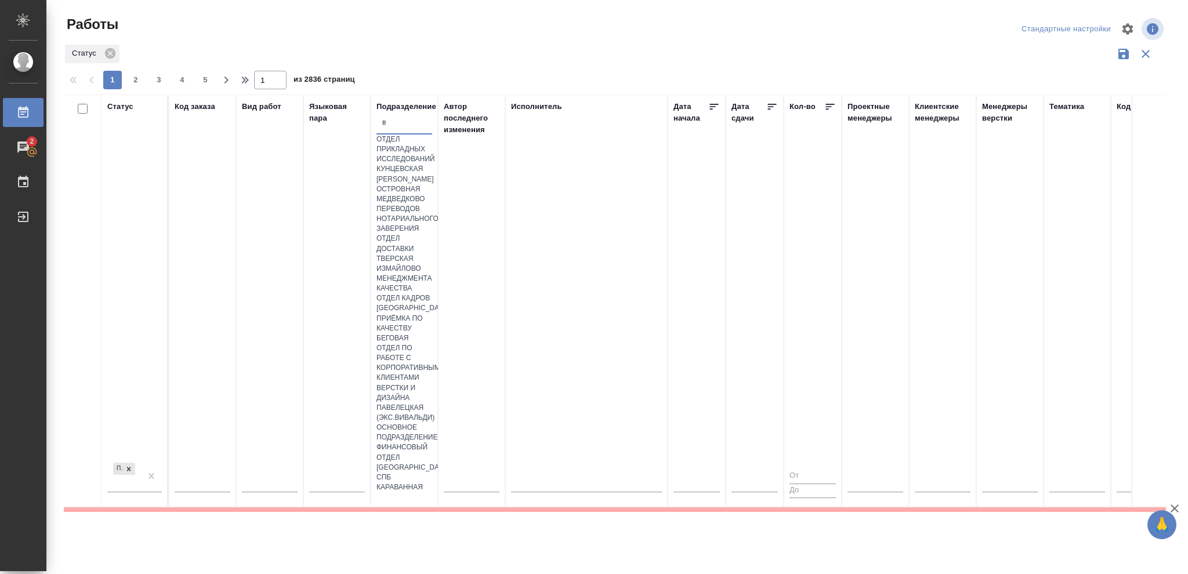
type input "ве"
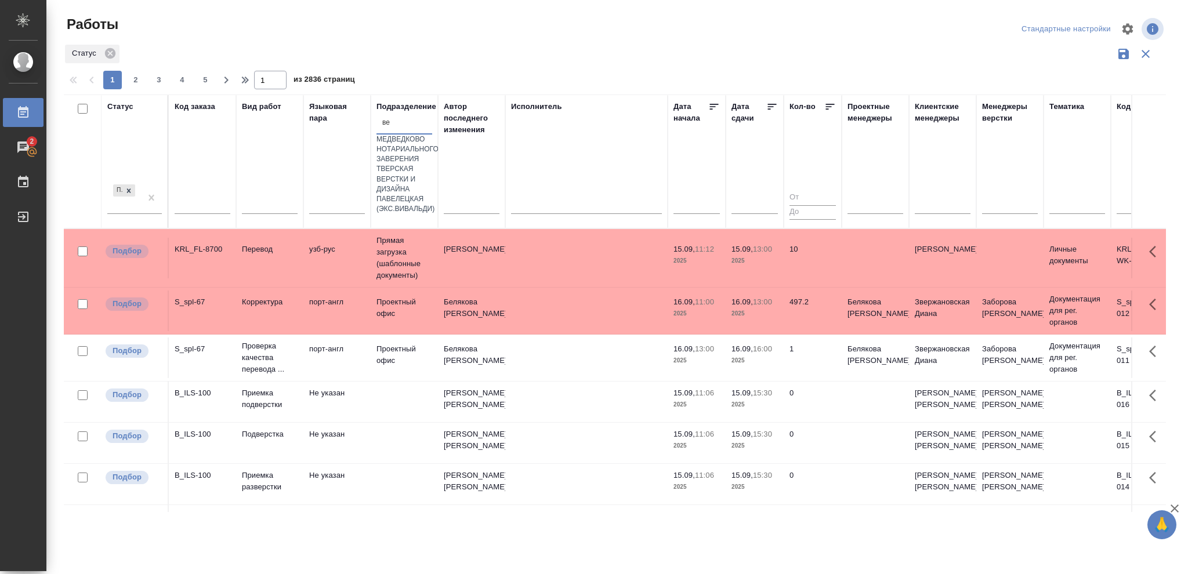
click at [432, 194] on div "Верстки и дизайна" at bounding box center [405, 185] width 56 height 20
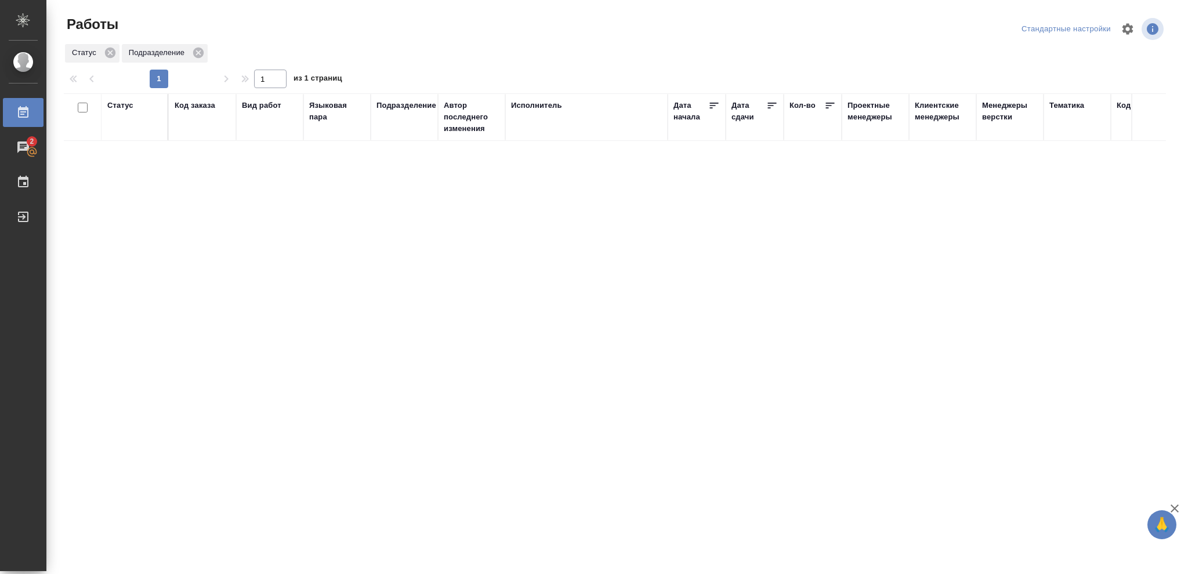
click at [127, 108] on div "Статус" at bounding box center [120, 106] width 26 height 12
click at [125, 134] on icon at bounding box center [129, 135] width 8 height 8
click at [402, 131] on icon at bounding box center [399, 132] width 8 height 8
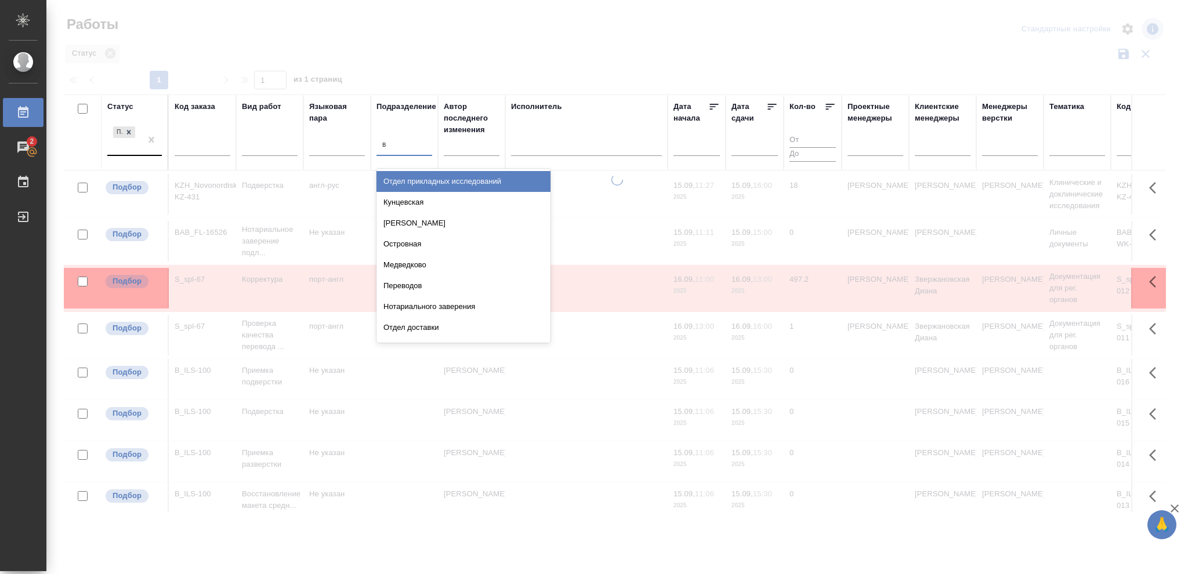
type input "ве"
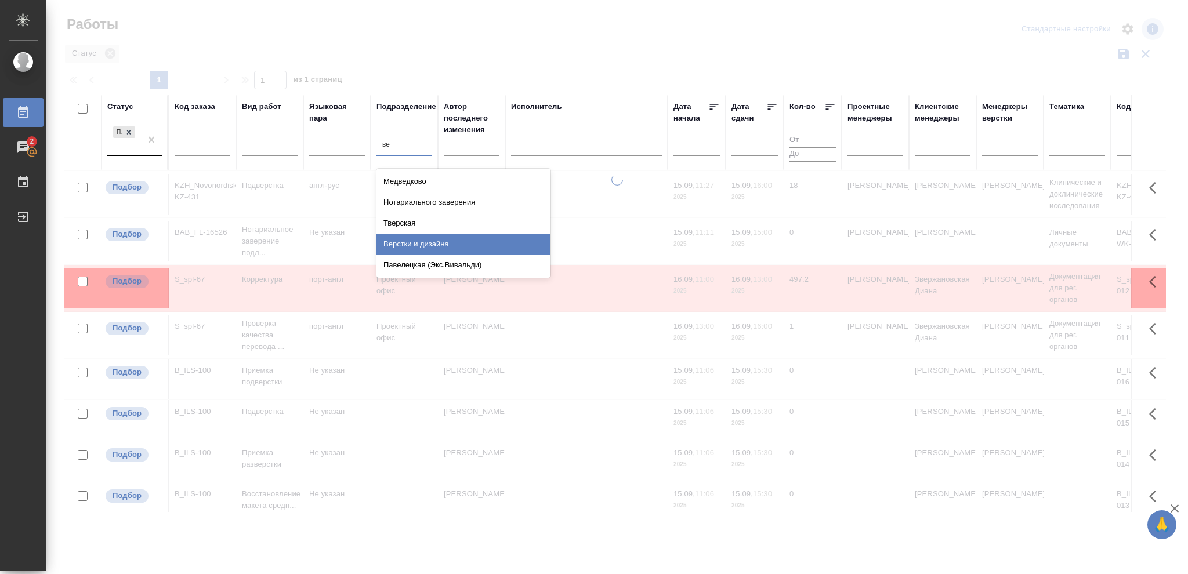
click at [439, 240] on div "Верстки и дизайна" at bounding box center [464, 244] width 174 height 21
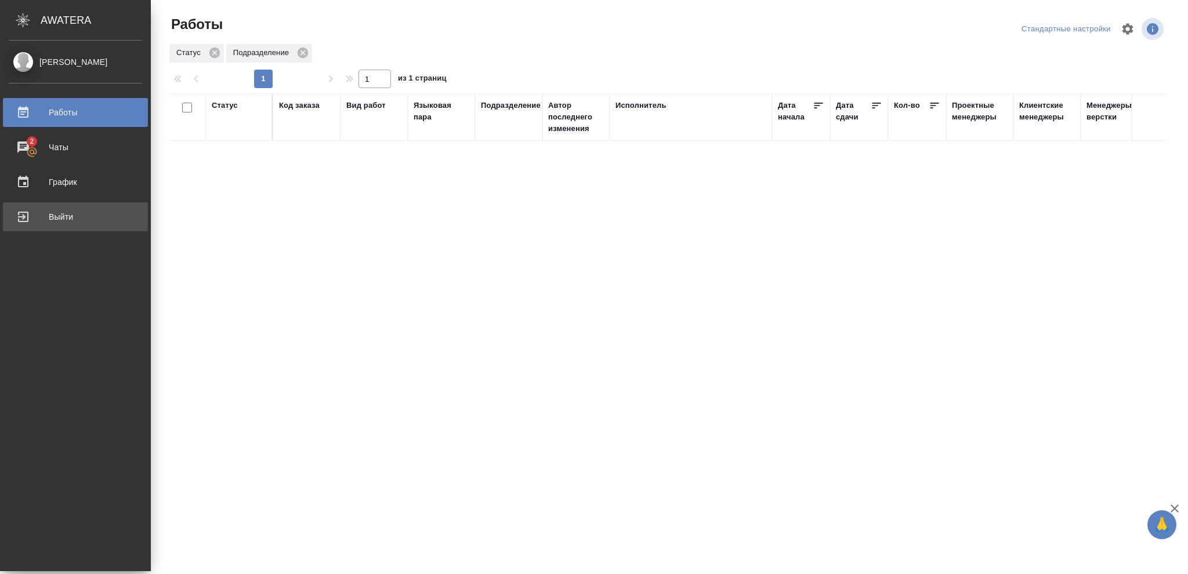
click at [53, 214] on div "Выйти" at bounding box center [75, 216] width 133 height 17
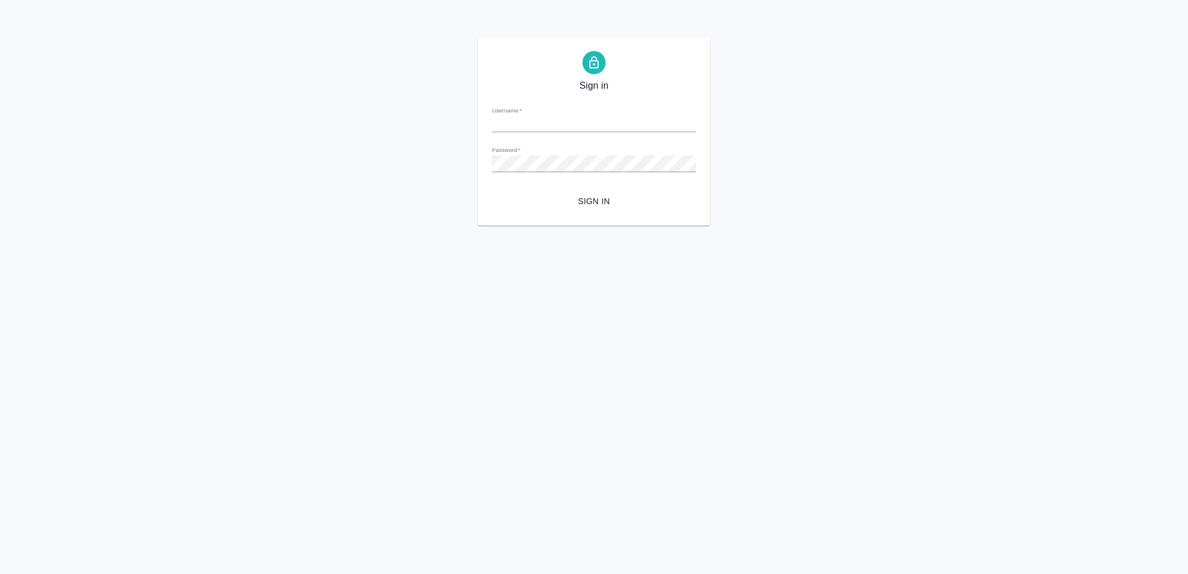
type input "[EMAIL_ADDRESS][DOMAIN_NAME]"
click at [605, 200] on span "Sign in" at bounding box center [594, 201] width 186 height 15
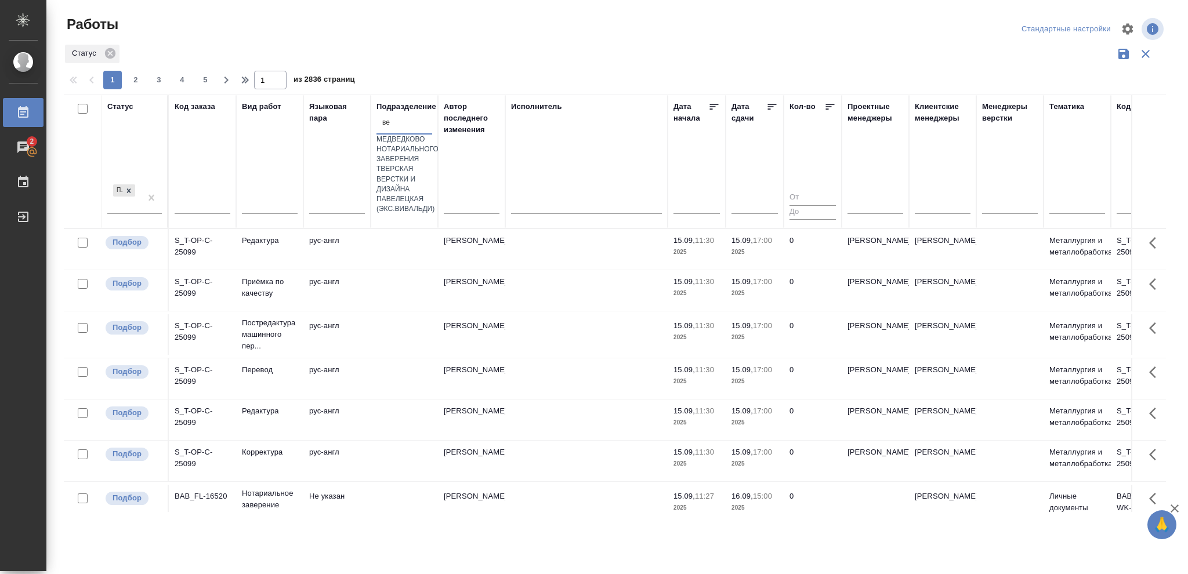
type input "вер"
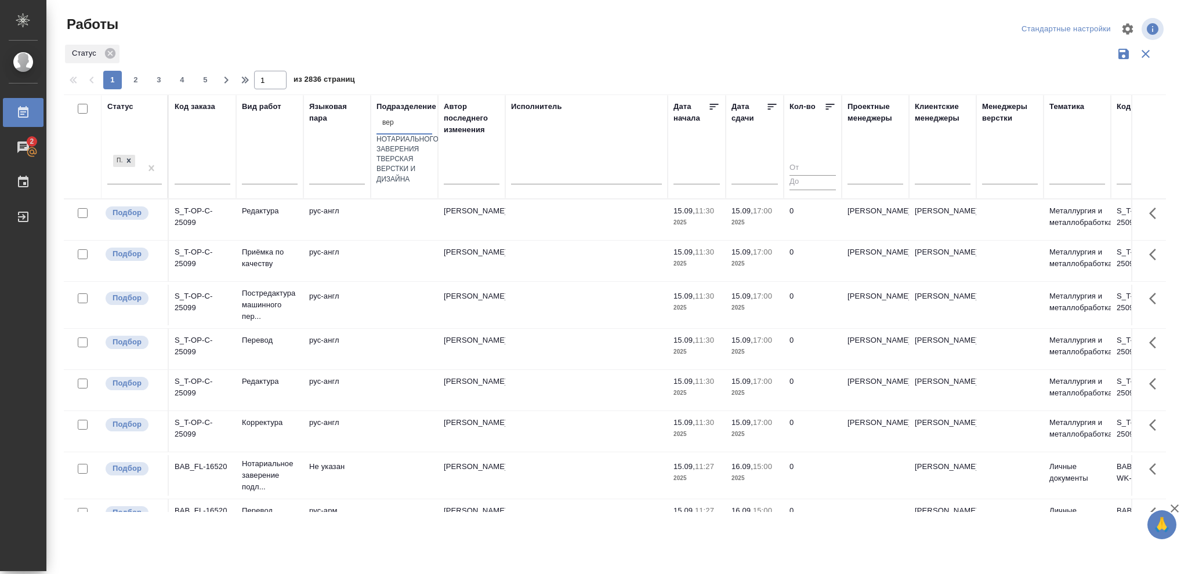
click at [420, 184] on div "Верстки и дизайна" at bounding box center [405, 174] width 56 height 20
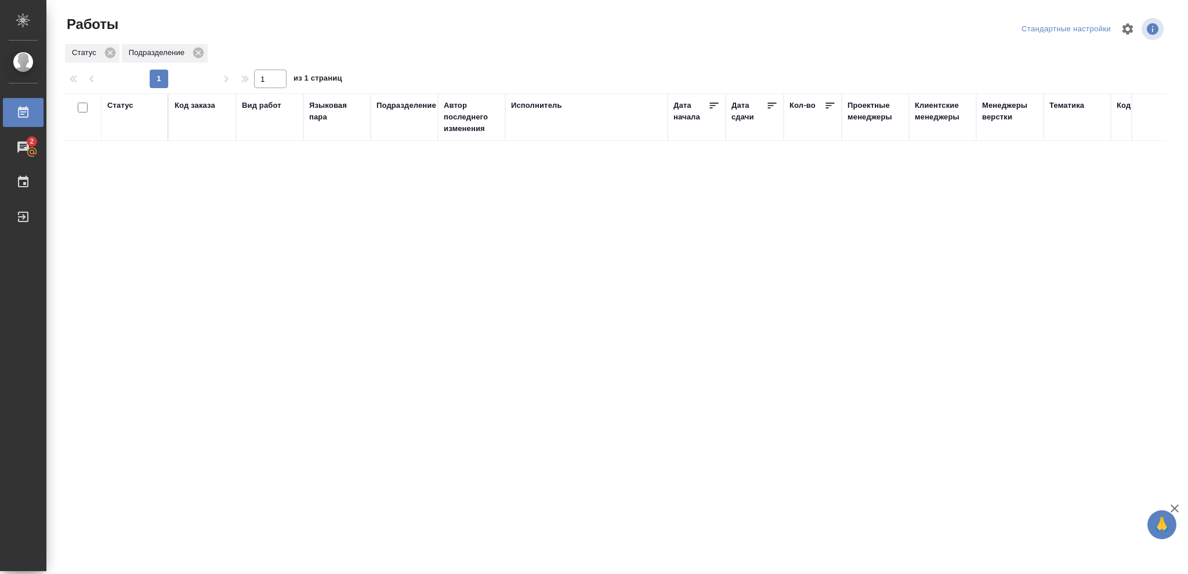
click at [118, 106] on div "Статус" at bounding box center [120, 106] width 26 height 12
click at [128, 136] on icon at bounding box center [129, 135] width 4 height 4
click at [130, 133] on icon at bounding box center [129, 132] width 4 height 4
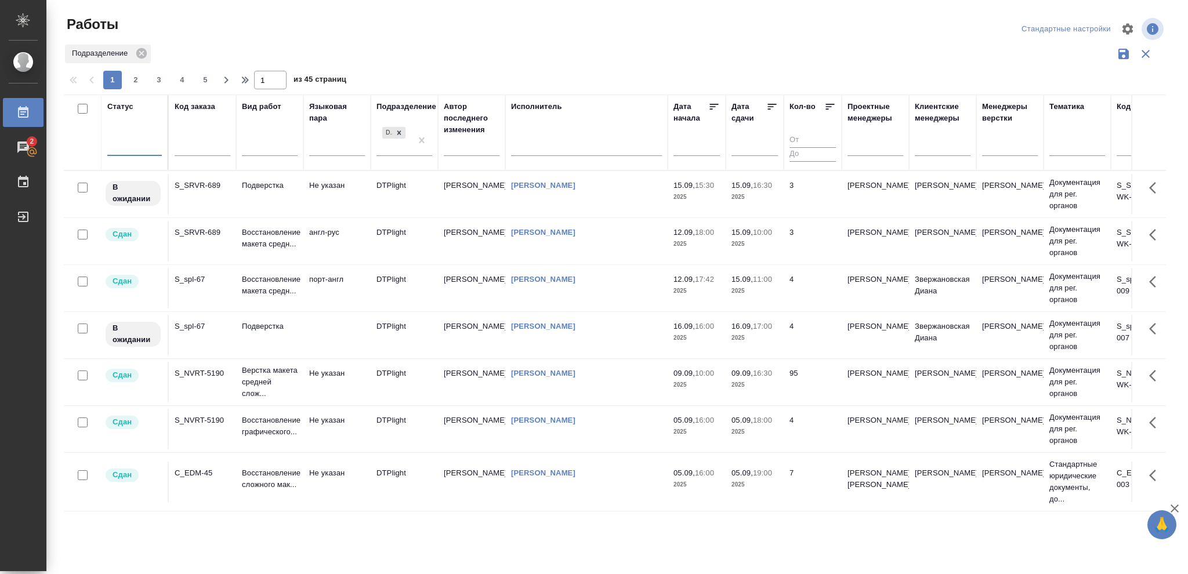
click at [128, 140] on div at bounding box center [134, 144] width 55 height 17
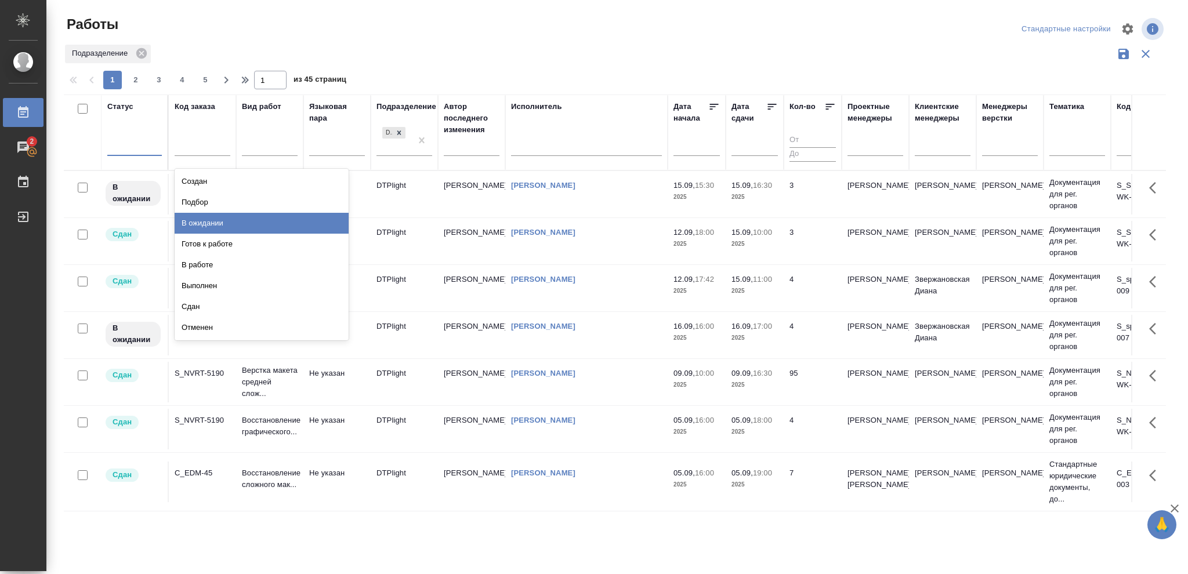
click at [209, 219] on div "В ожидании" at bounding box center [262, 223] width 174 height 21
